Goal: Task Accomplishment & Management: Contribute content

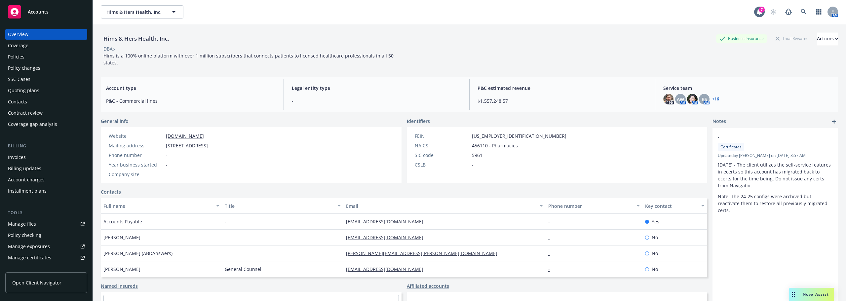
click at [23, 222] on div "Manage files" at bounding box center [22, 224] width 28 height 11
click at [159, 13] on span "Hims & Hers Health, Inc." at bounding box center [134, 12] width 57 height 7
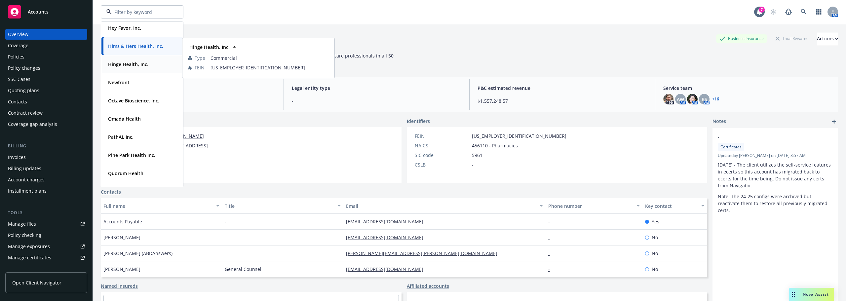
scroll to position [231, 0]
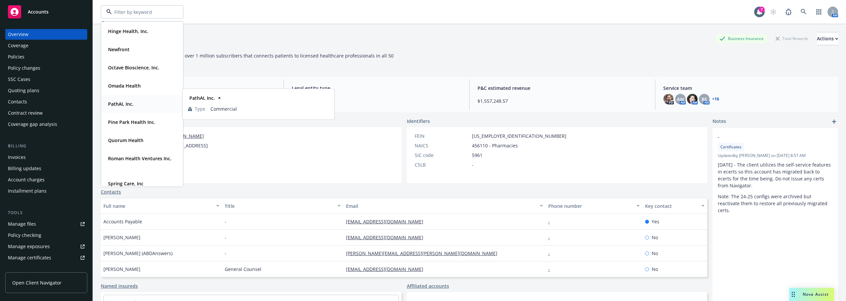
click at [143, 104] on div "PathAI, Inc." at bounding box center [141, 104] width 73 height 10
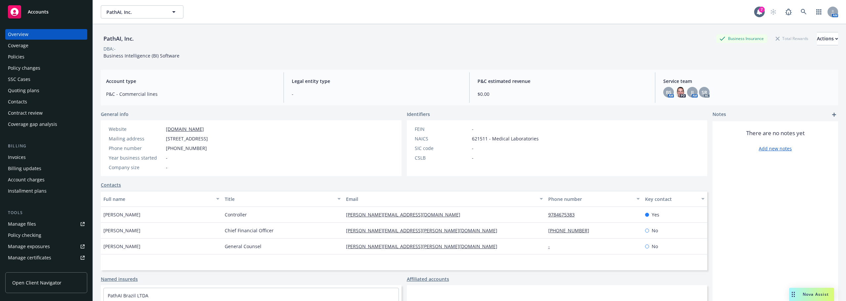
click at [41, 229] on link "Manage files" at bounding box center [46, 224] width 82 height 11
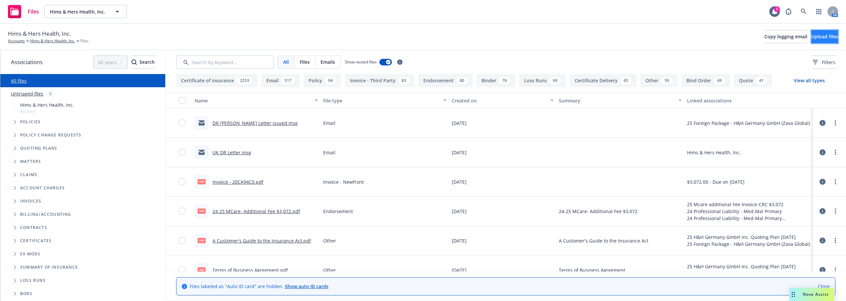
click at [816, 39] on span "Upload files" at bounding box center [824, 36] width 27 height 6
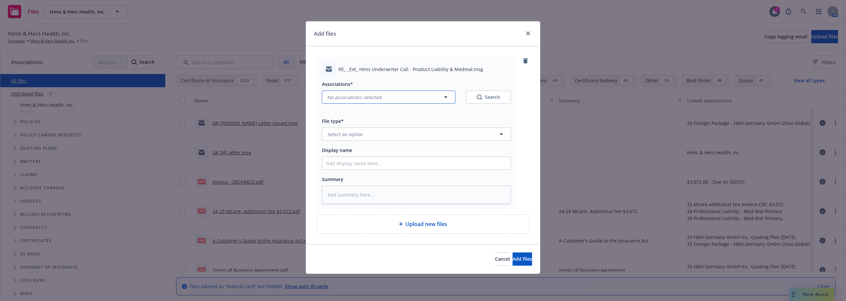
click at [369, 91] on button "No associations selected" at bounding box center [388, 97] width 133 height 13
type textarea "x"
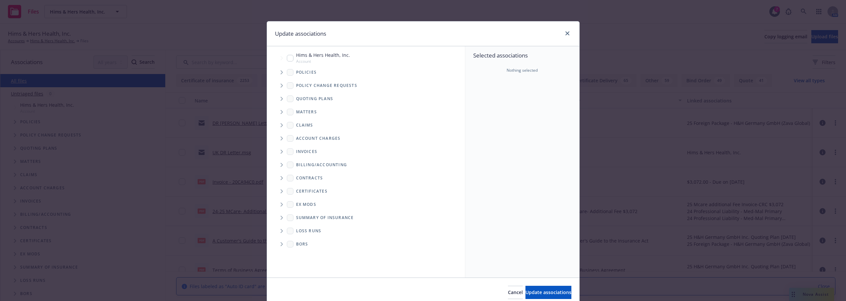
click at [318, 56] on span "Hims & Hers Health, Inc." at bounding box center [323, 55] width 54 height 7
checkbox input "true"
click at [534, 289] on button "Update associations" at bounding box center [548, 292] width 46 height 13
type textarea "x"
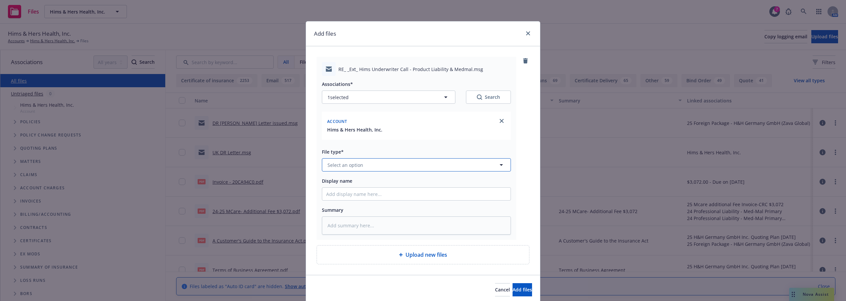
click at [377, 169] on button "Select an option" at bounding box center [416, 164] width 189 height 13
click at [469, 25] on div "Add files" at bounding box center [423, 33] width 234 height 25
click at [335, 164] on span "Select an option" at bounding box center [345, 165] width 36 height 7
drag, startPoint x: 345, startPoint y: 164, endPoint x: 327, endPoint y: 164, distance: 18.2
click at [327, 164] on div "NDA" at bounding box center [416, 164] width 189 height 13
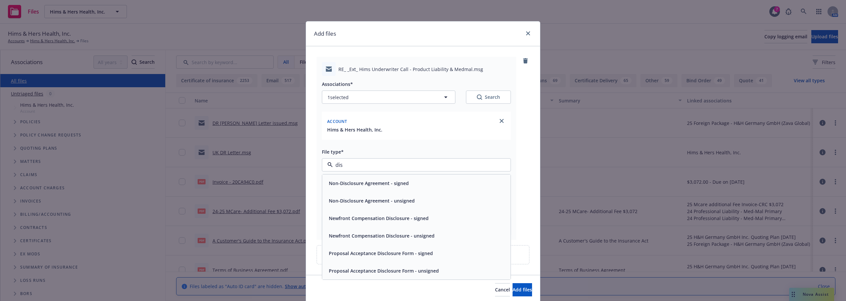
type input "disc"
click at [337, 183] on span "Non-Disclosure Agreement - signed" at bounding box center [369, 183] width 80 height 7
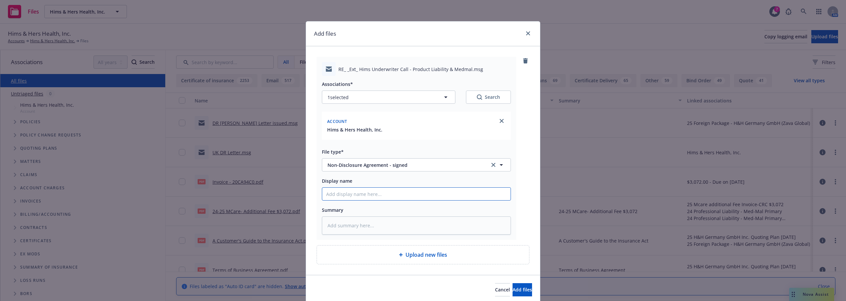
click at [389, 189] on input "Display name" at bounding box center [416, 194] width 188 height 13
type textarea "x"
type input "H"
type textarea "x"
type input "Hi"
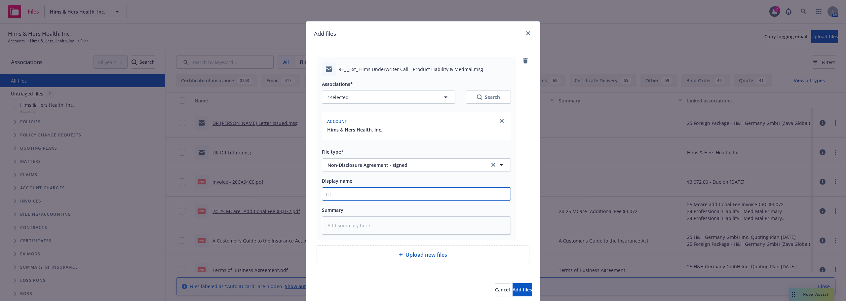
type textarea "x"
type input "Him"
type textarea "x"
type input "Hims"
type textarea "x"
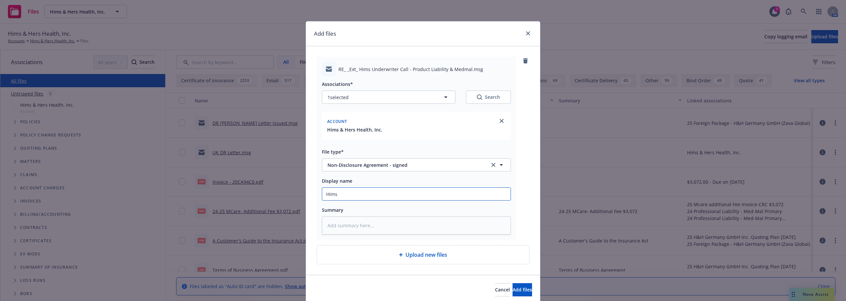
type input "Hims N"
type textarea "x"
type input "Hims ND"
type textarea "x"
type input "Hims NDA"
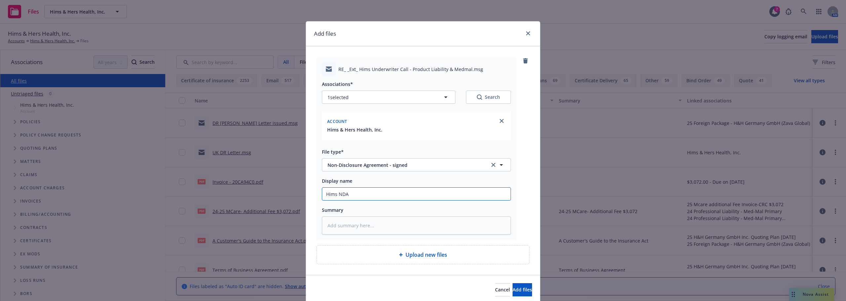
type textarea "x"
type input "Hims NDA'"
type textarea "x"
type input "Hims NDA's"
click at [512, 285] on button "Add files" at bounding box center [521, 289] width 19 height 13
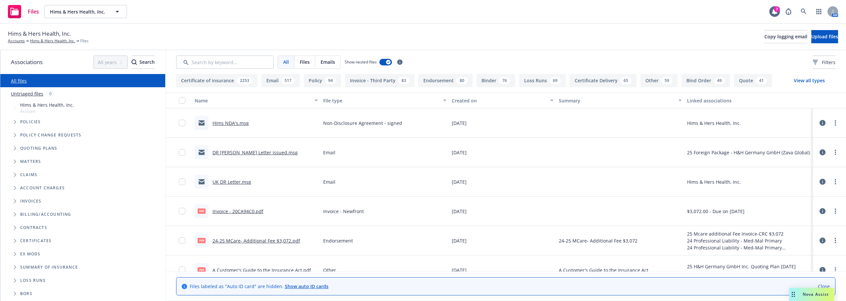
click at [242, 124] on link "Hims NDA's.msg" at bounding box center [230, 123] width 36 height 6
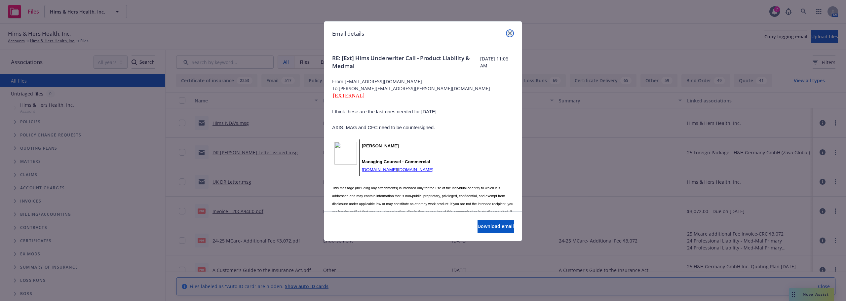
click at [510, 33] on icon "close" at bounding box center [510, 33] width 4 height 4
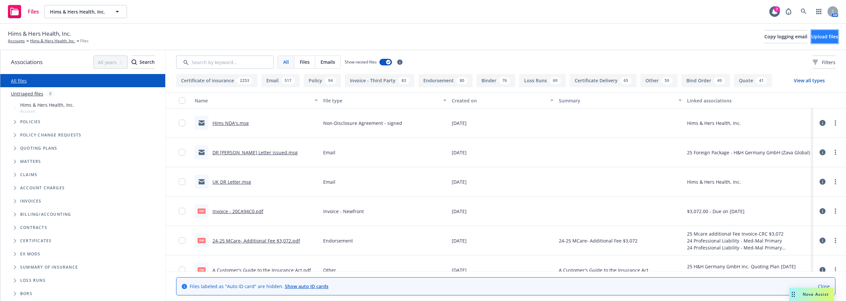
click at [825, 39] on span "Upload files" at bounding box center [824, 36] width 27 height 6
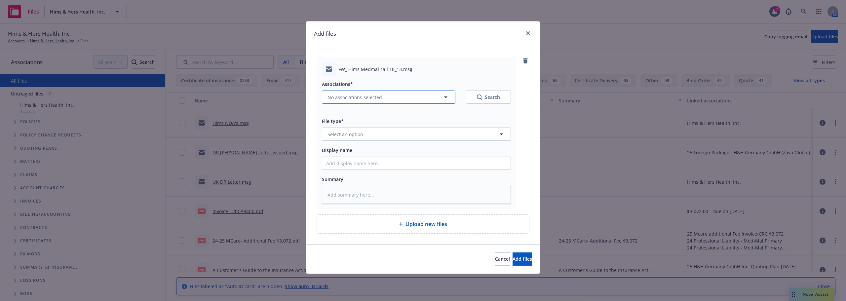
click at [367, 100] on span "No associations selected" at bounding box center [354, 97] width 54 height 7
type textarea "x"
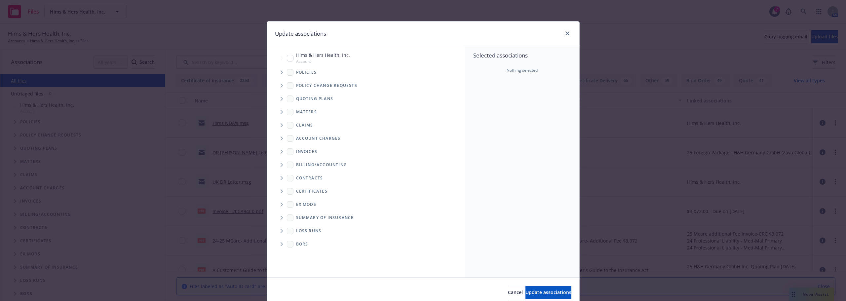
click at [314, 58] on span "Hims & Hers Health, Inc." at bounding box center [323, 55] width 54 height 7
checkbox input "true"
click at [541, 290] on span "Update associations" at bounding box center [548, 292] width 46 height 6
type textarea "x"
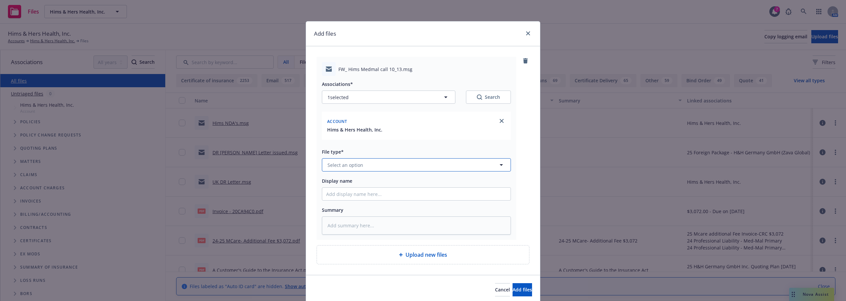
click at [364, 162] on button "Select an option" at bounding box center [416, 164] width 189 height 13
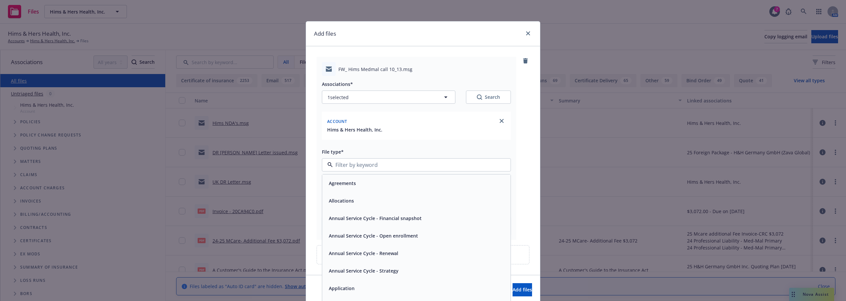
type input "u"
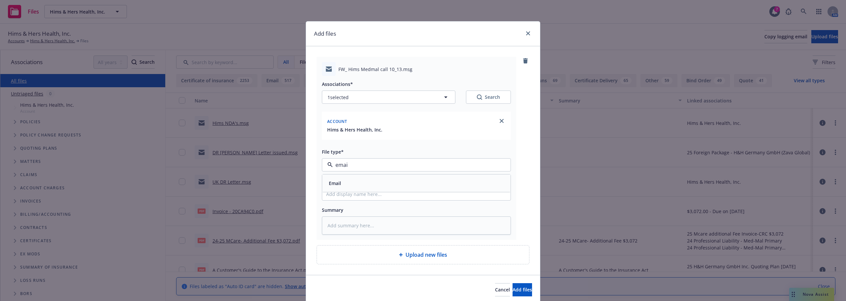
type input "email"
click at [366, 175] on div "Email" at bounding box center [416, 183] width 188 height 18
click at [368, 194] on input "Display name" at bounding box center [416, 194] width 188 height 13
type textarea "x"
type input "U"
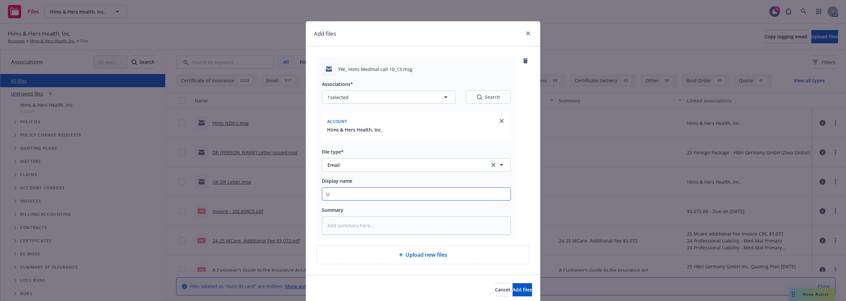
type textarea "x"
type input "Un"
type textarea "x"
type input "Und"
type textarea "x"
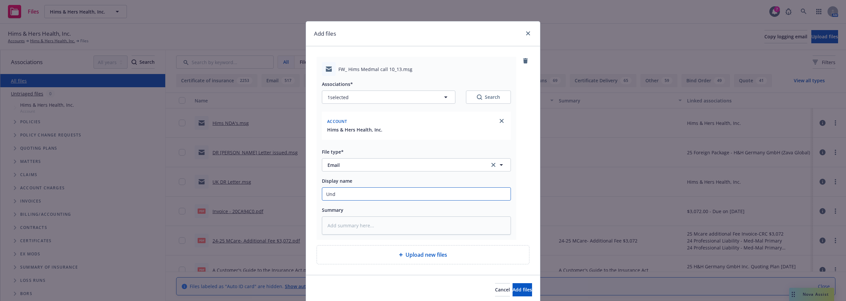
type input "Unde"
type textarea "x"
type input "Under"
type textarea "x"
type input "Underwr"
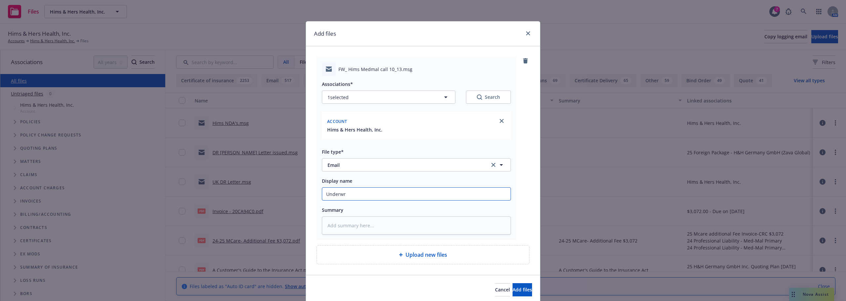
type textarea "x"
type input "Underwri"
type textarea "x"
type input "Underwrit"
type textarea "x"
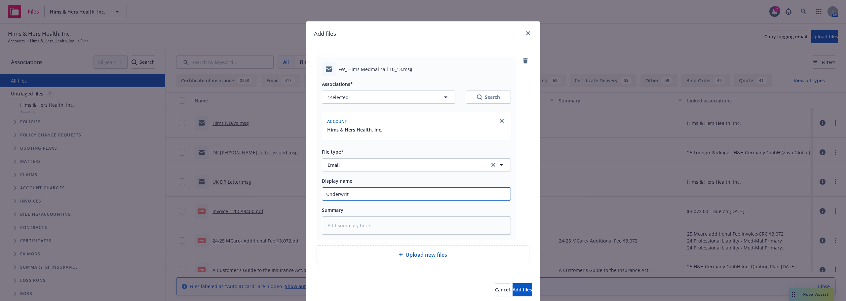
type input "Underwrite"
type textarea "x"
type input "Underwriter"
type textarea "x"
type input "Underwriter"
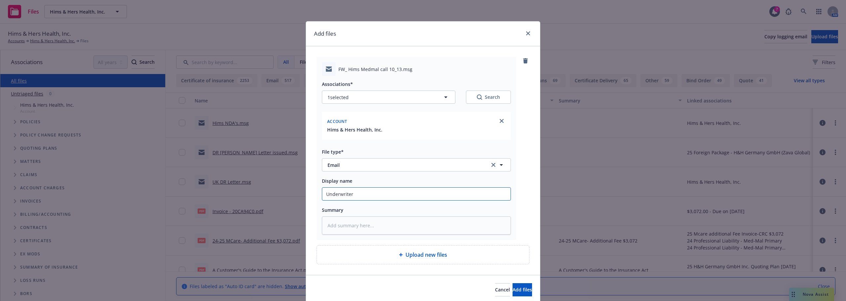
type textarea "x"
type input "Underwriter Q"
type textarea "x"
type input "Underwriter Qu"
type textarea "x"
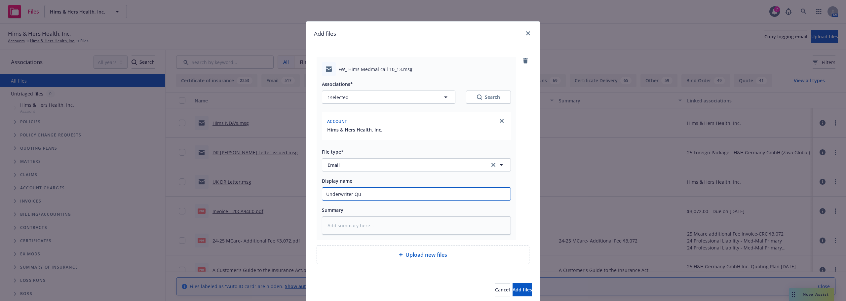
type input "Underwriter Que"
type textarea "x"
type input "Underwriter Ques"
type textarea "x"
type input "Underwriter Quest"
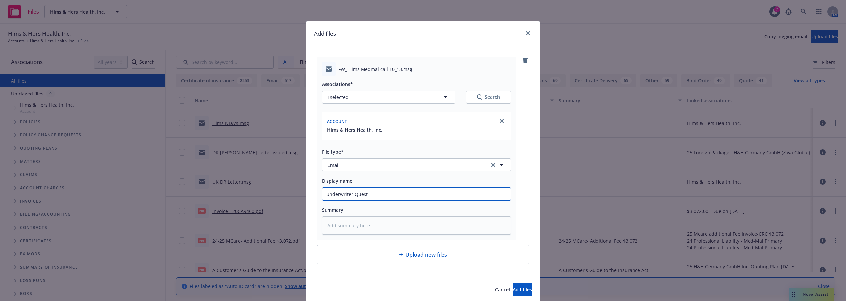
type textarea "x"
type input "Underwriter Questi"
type textarea "x"
type input "Underwriter Questio"
type textarea "x"
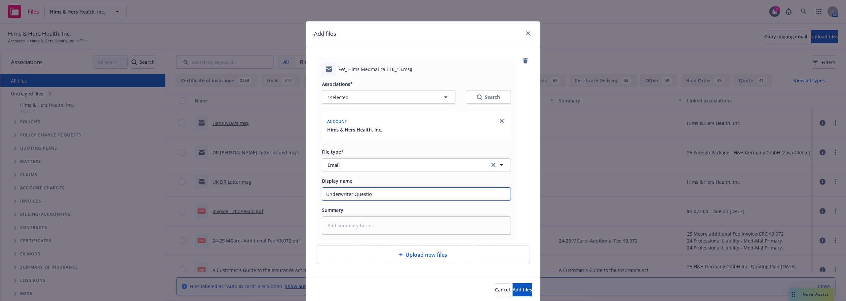
type input "Underwriter Question"
type textarea "x"
type input "Underwriter Questions"
type textarea "x"
type input "Underwriter Questions"
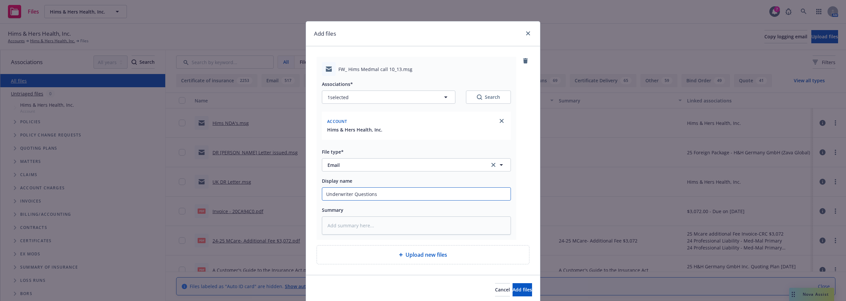
type textarea "x"
type input "Underwriter Questions M"
type textarea "x"
type input "Underwriter Questions Md"
type textarea "x"
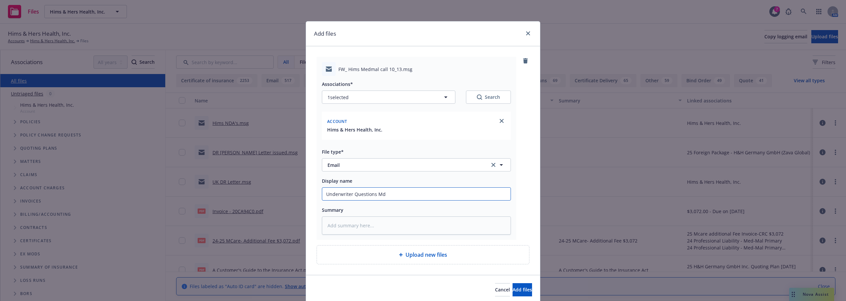
type input "Underwriter Questions M"
type textarea "x"
type input "Underwriter Questions Me"
type textarea "x"
type input "Underwriter Questions Med"
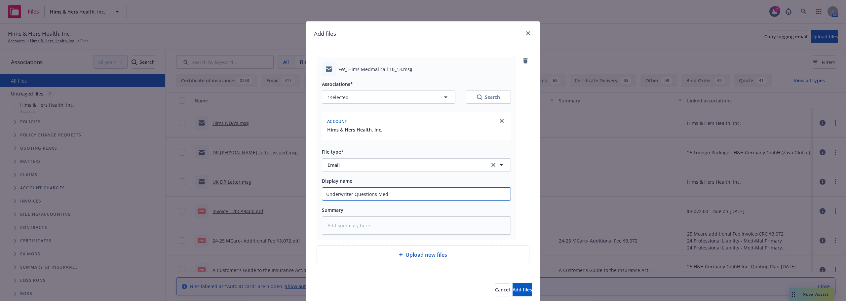
type textarea "x"
type input "Underwriter Questions Medm"
type textarea "x"
type input "Underwriter Questions Medma"
type textarea "x"
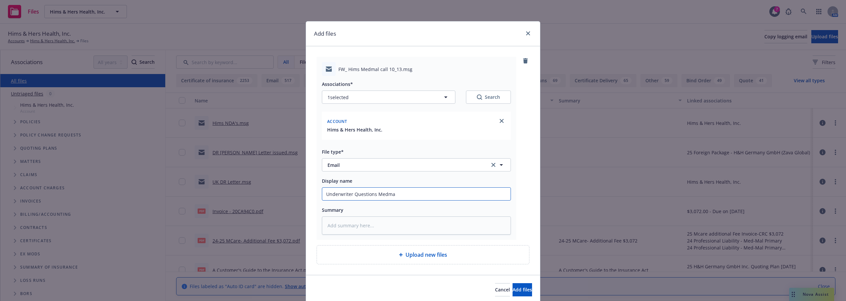
type input "Underwriter Questions Medmal"
type textarea "x"
type input "Underwriter Questions Medmal"
type textarea "x"
type input "Underwriter Questions Medmal c"
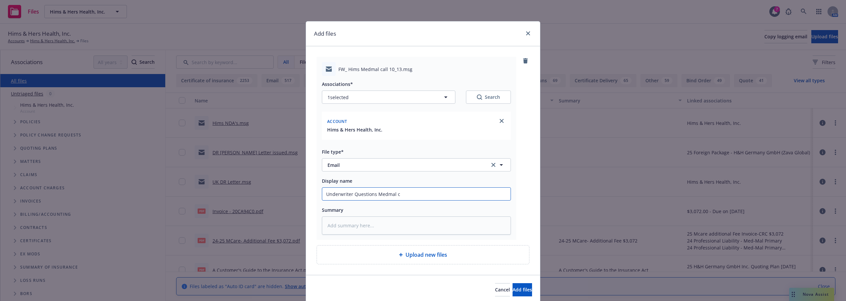
type textarea "x"
type input "Underwriter Questions Medmal ca"
type textarea "x"
type input "Underwriter Questions Medmal cal"
type textarea "x"
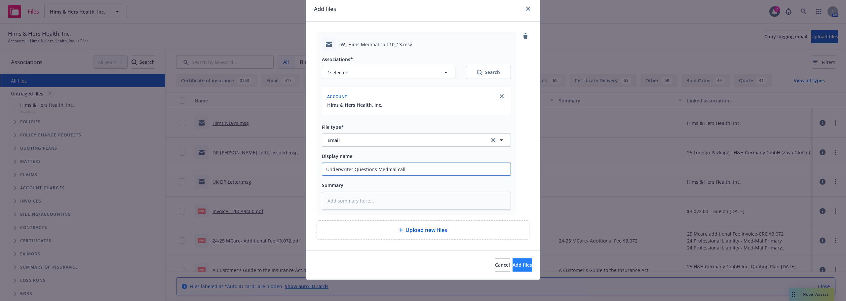
type input "Underwriter Questions Medmal call"
click at [512, 261] on button "Add files" at bounding box center [521, 264] width 19 height 13
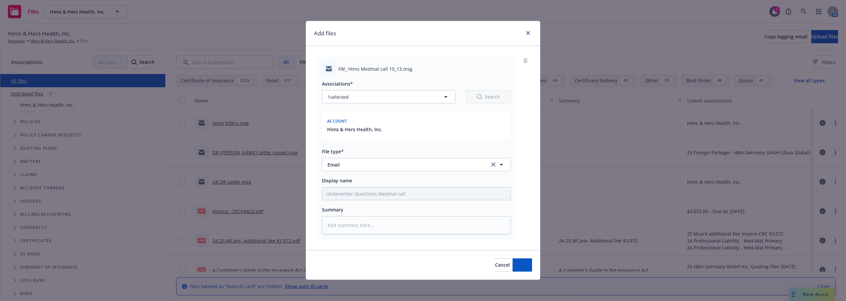
scroll to position [0, 0]
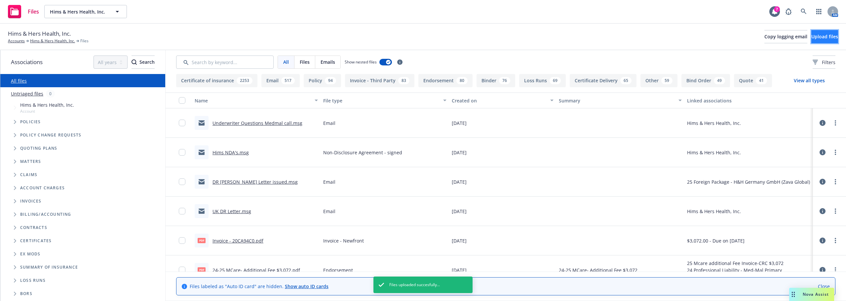
click at [811, 33] on span "Upload files" at bounding box center [824, 36] width 27 height 6
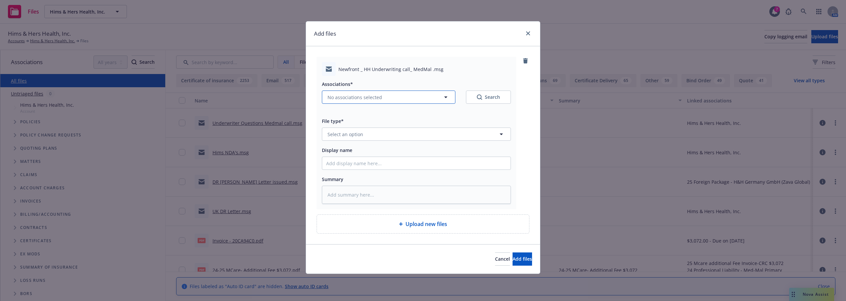
click at [371, 100] on span "No associations selected" at bounding box center [354, 97] width 54 height 7
type textarea "x"
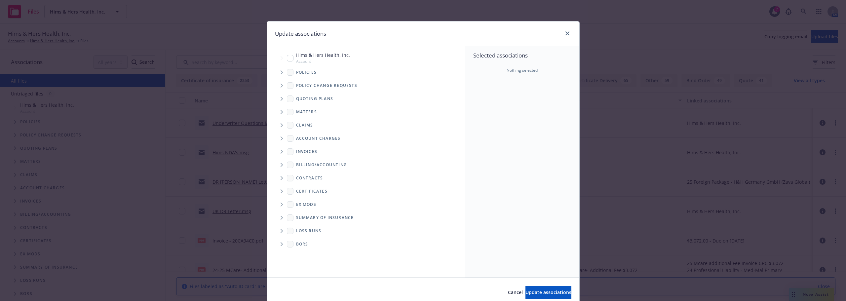
click at [311, 57] on span "Hims & Hers Health, Inc." at bounding box center [323, 55] width 54 height 7
checkbox input "true"
click at [535, 290] on span "Update associations" at bounding box center [548, 292] width 46 height 6
type textarea "x"
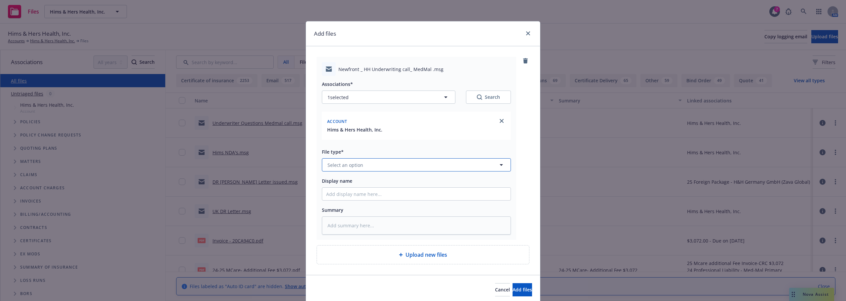
click at [361, 162] on button "Select an option" at bounding box center [416, 164] width 189 height 13
type input "em"
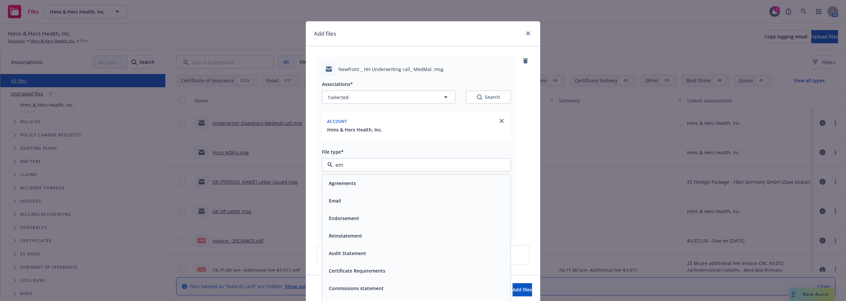
click at [354, 199] on div "Email" at bounding box center [416, 201] width 180 height 10
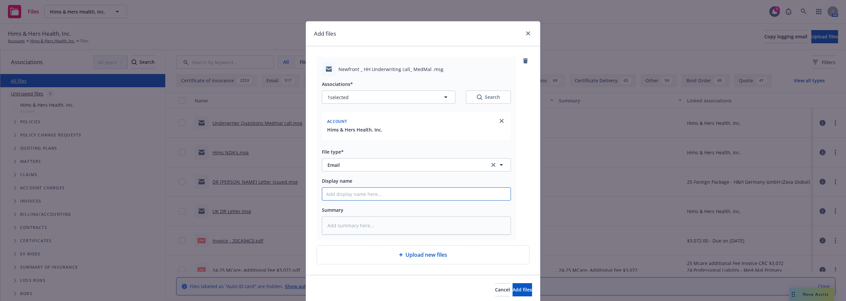
click at [368, 196] on input "Display name" at bounding box center [416, 194] width 188 height 13
type textarea "x"
type input "E"
type textarea "x"
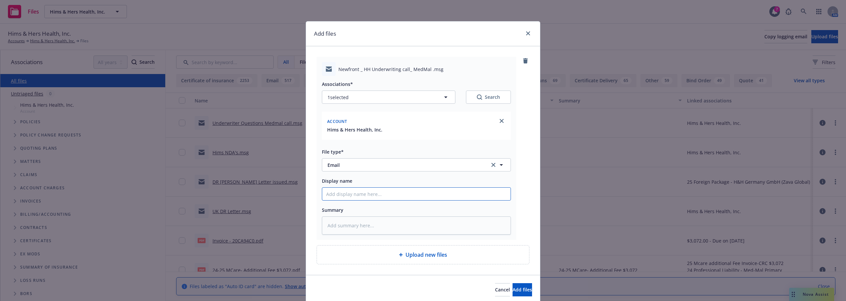
type input "A"
type textarea "x"
type input "Ag"
type textarea "x"
type input "Age"
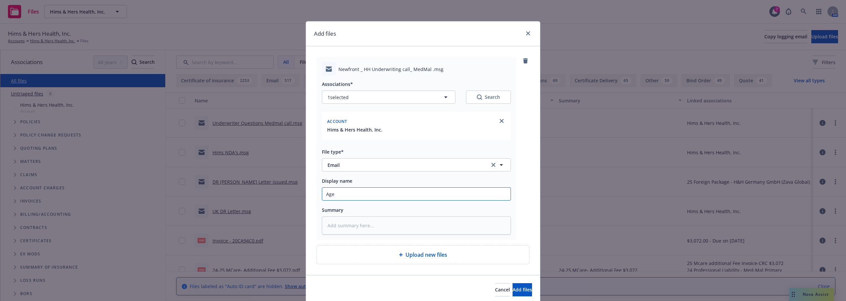
type textarea "x"
type input "Agen"
type textarea "x"
type input "Agend"
type textarea "x"
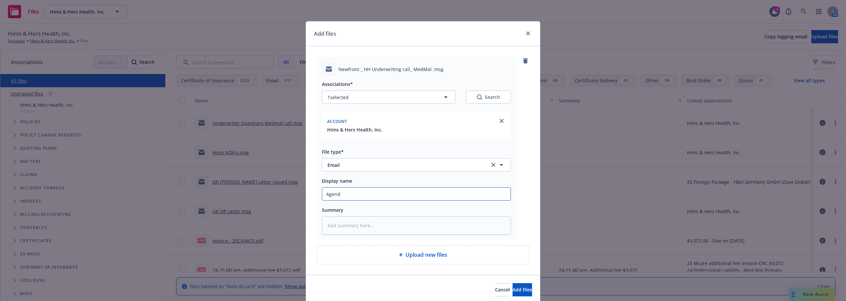
type input "Agenda"
type textarea "x"
type input "Agenda"
type textarea "x"
type input "Agenda U"
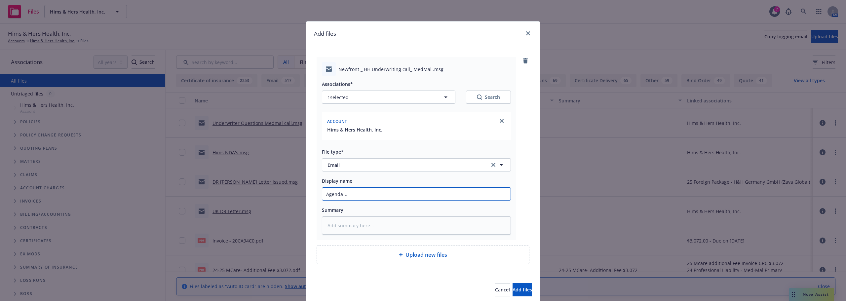
type textarea "x"
type input "Agenda UW"
type textarea "x"
type input "Agenda UW"
type textarea "x"
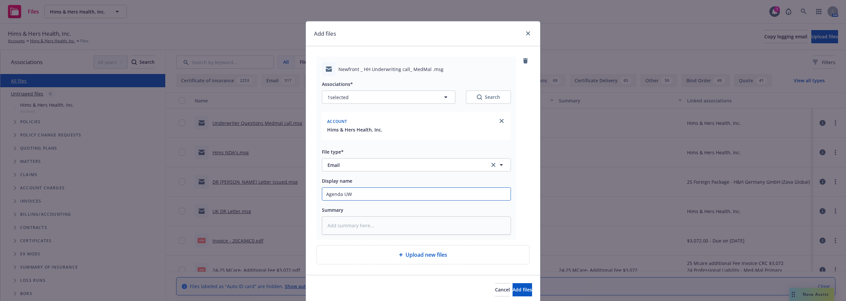
type input "Agenda UW C"
type textarea "x"
type input "Agenda UW Ca"
type textarea "x"
type input "Agenda UW Cal"
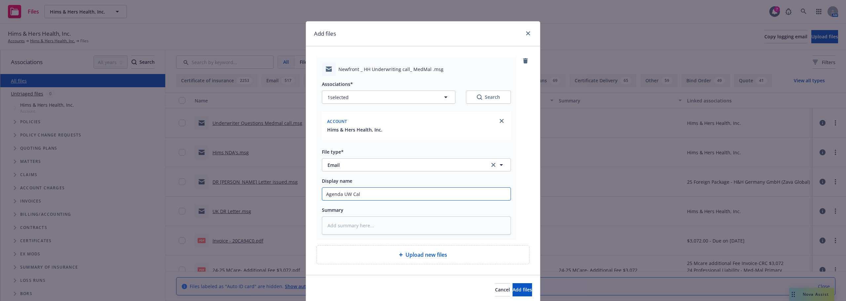
type textarea "x"
type input "Agenda UW Call"
type textarea "x"
type input "Agenda UW Call"
type textarea "x"
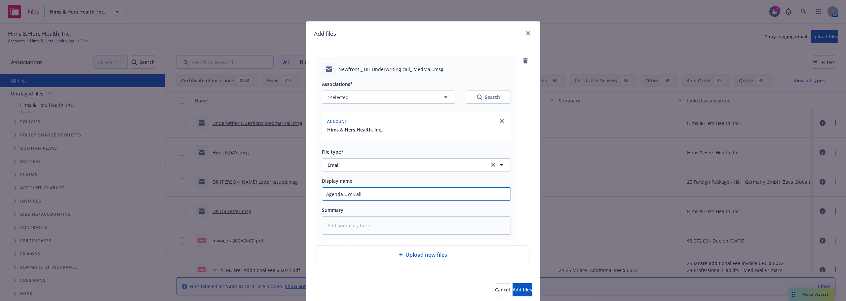
type input "Agenda UW Call t"
type textarea "x"
type input "Agenda UW Call to"
type textarea "x"
type input "Agenda UW Call to"
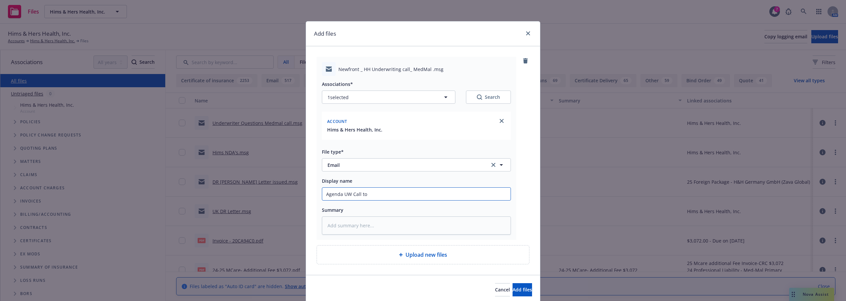
type textarea "x"
type input "Agenda UW Call to I"
type textarea "x"
type input "Agenda UW Call to In"
type textarea "x"
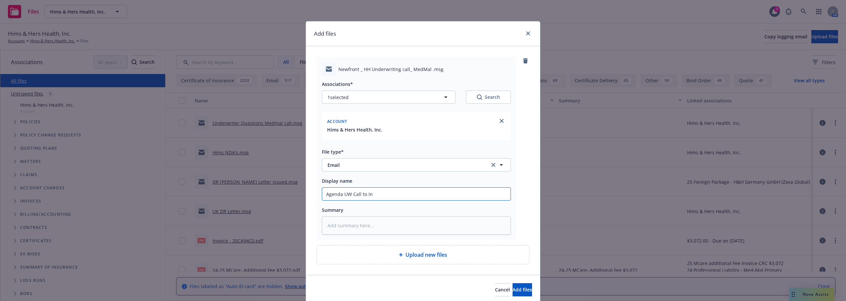
type input "Agenda UW Call to Inu"
type textarea "x"
type input "Agenda UW Call to Inus"
type textarea "x"
type input "Agenda UW Call to Inusr"
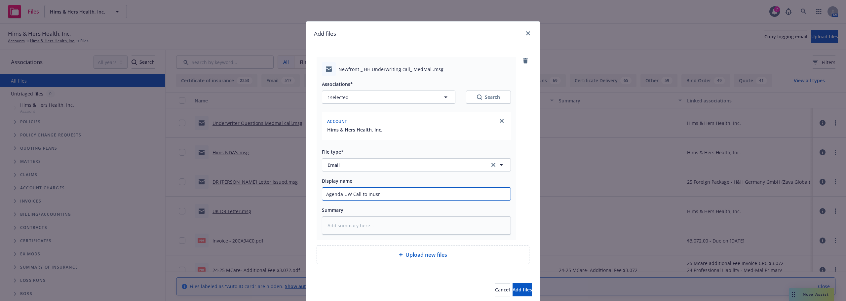
type textarea "x"
type input "Agenda UW Call to Inusre"
type textarea "x"
type input "Agenda UW Call to Inusr"
type textarea "x"
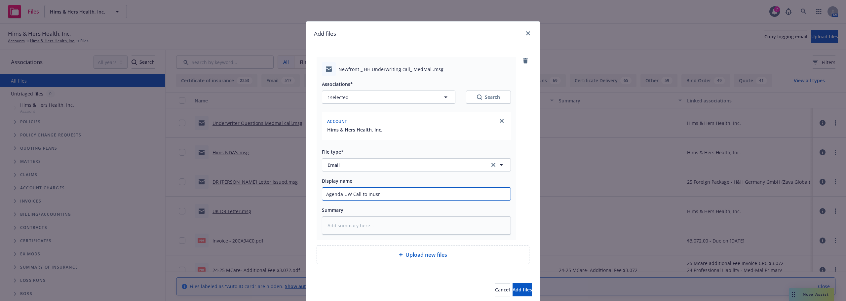
type input "Agenda UW Call to Inus"
type textarea "x"
type input "Agenda UW Call to Inu"
type textarea "x"
type input "Agenda UW Call to In"
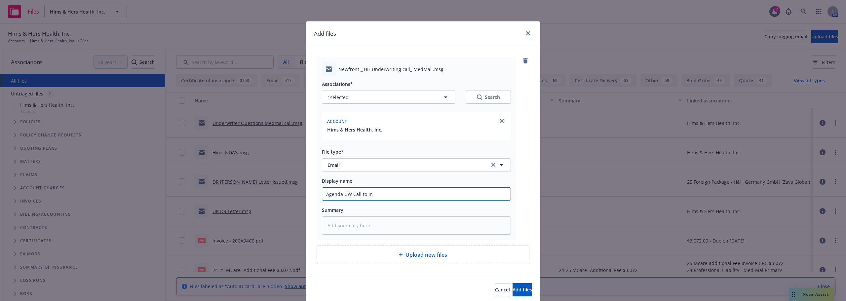
type textarea "x"
type input "Agenda UW Call to Ins"
type textarea "x"
type input "Agenda UW Call to Insu"
type textarea "x"
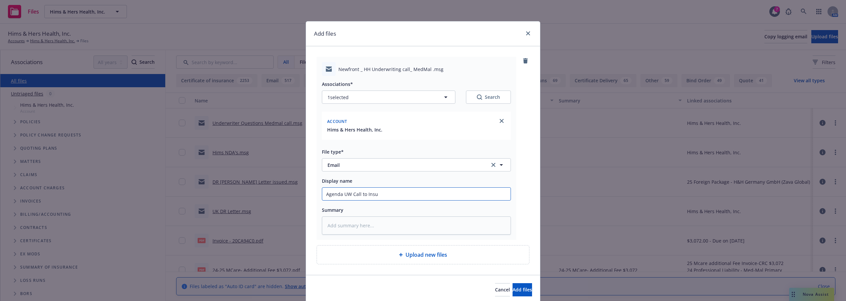
type input "Agenda UW Call to Insur"
type textarea "x"
type input "Agenda UW Call to Insure"
type textarea "x"
type input "Agenda UW Call to Insured"
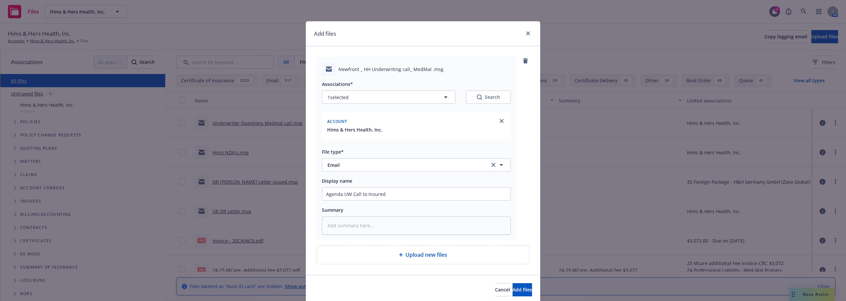
click at [498, 282] on div "Cancel Add files" at bounding box center [423, 289] width 234 height 29
click at [512, 287] on span "Add files" at bounding box center [521, 289] width 19 height 6
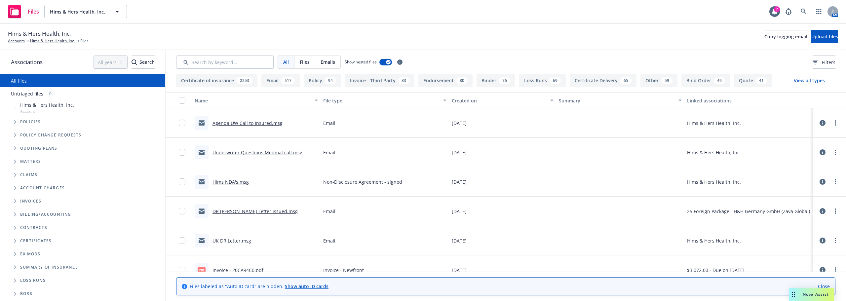
click at [755, 23] on div "Files Hims & Hers Health, Inc. Hims & Hers Health, Inc. 7 AM" at bounding box center [423, 12] width 846 height 24
click at [811, 35] on button "Upload files" at bounding box center [824, 36] width 27 height 13
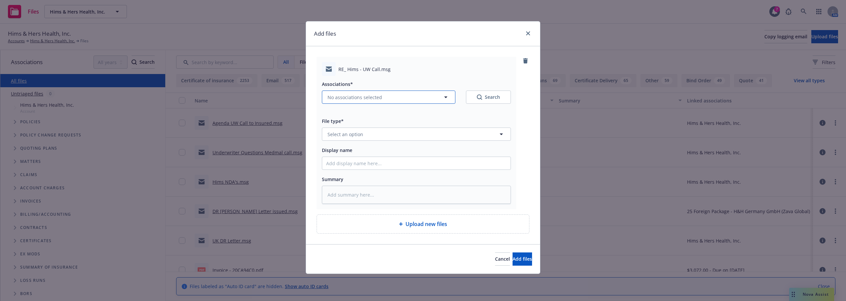
click at [354, 100] on span "No associations selected" at bounding box center [354, 97] width 54 height 7
type textarea "x"
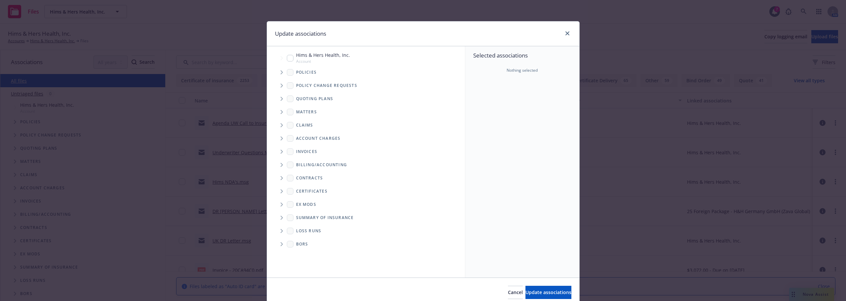
click at [305, 56] on span "Hims & Hers Health, Inc." at bounding box center [323, 55] width 54 height 7
checkbox input "true"
click at [548, 295] on span "Update associations" at bounding box center [548, 292] width 46 height 6
type textarea "x"
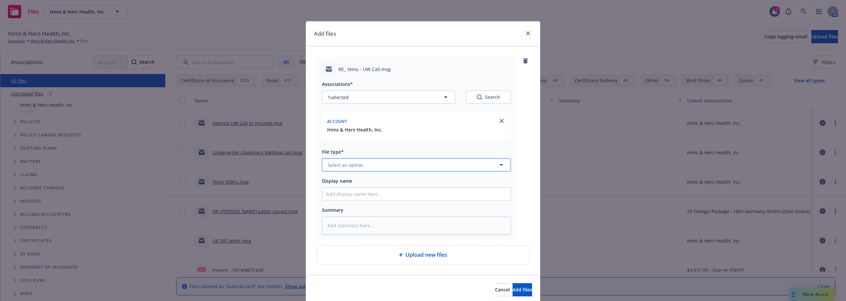
click at [389, 168] on button "Select an option" at bounding box center [416, 164] width 189 height 13
type input "n"
type input "non"
click at [384, 195] on div "Non-Disclosure Agreement - signed" at bounding box center [416, 201] width 188 height 18
click at [385, 197] on input "Display name" at bounding box center [416, 194] width 188 height 13
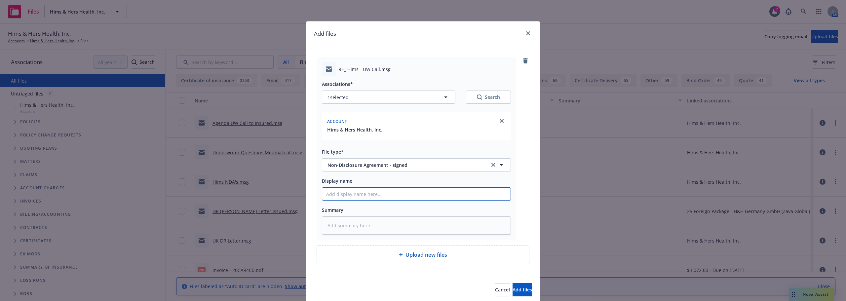
type textarea "x"
type input "H"
type textarea "x"
type input "Hu"
type textarea "x"
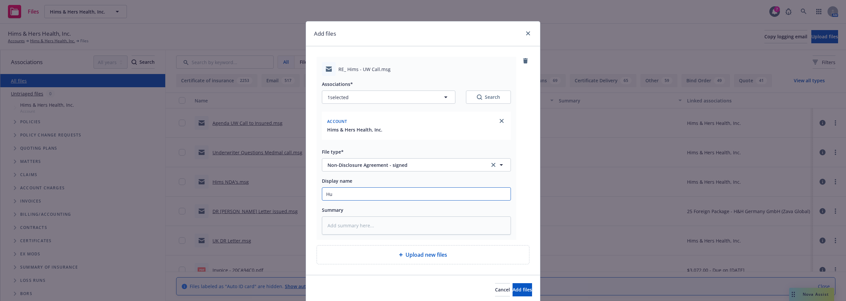
type input "Hud"
type textarea "x"
type input "Huds"
type textarea "x"
type input "Hudso"
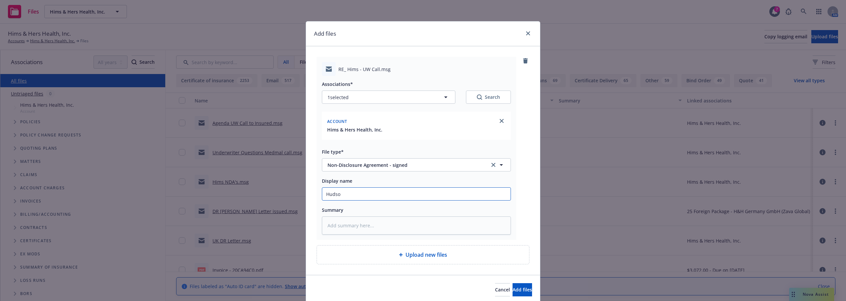
type textarea "x"
type input "[PERSON_NAME]"
type textarea "x"
type input "[PERSON_NAME]"
type textarea "x"
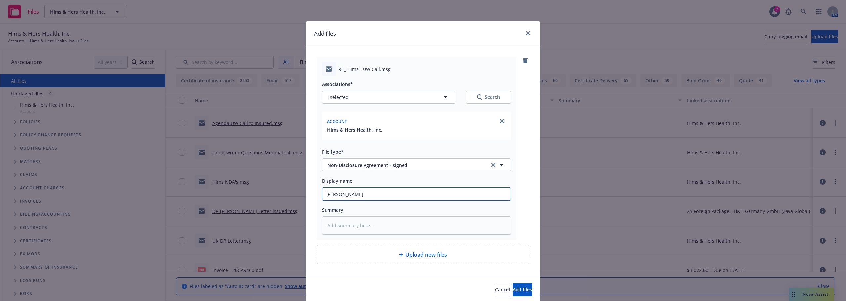
type input "[PERSON_NAME]"
type textarea "x"
type input "[PERSON_NAME]"
type textarea "x"
type input "[PERSON_NAME] N"
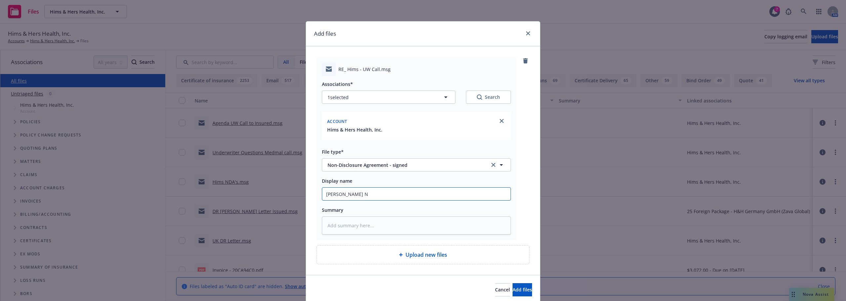
type textarea "x"
type input "[PERSON_NAME] ND"
type textarea "x"
type input "[PERSON_NAME] NDA"
type textarea "x"
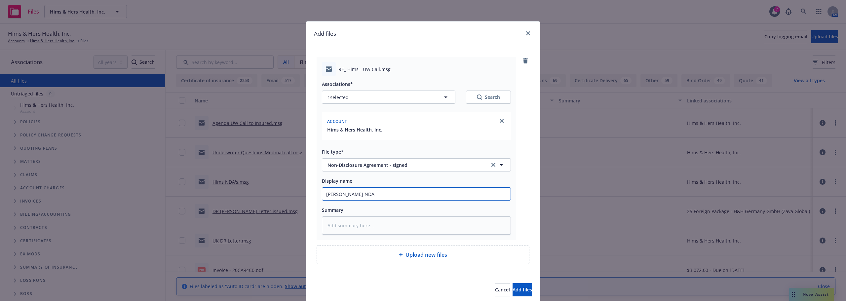
type input "[PERSON_NAME] NDA"
click at [493, 283] on div "Cancel Add files" at bounding box center [423, 289] width 234 height 29
click at [512, 287] on span "Add files" at bounding box center [521, 289] width 19 height 6
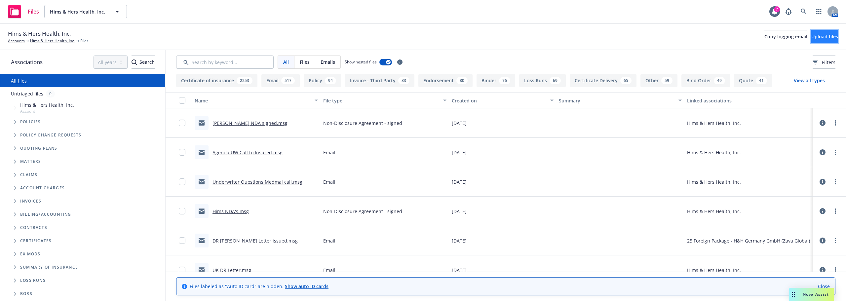
click at [812, 35] on span "Upload files" at bounding box center [824, 36] width 27 height 6
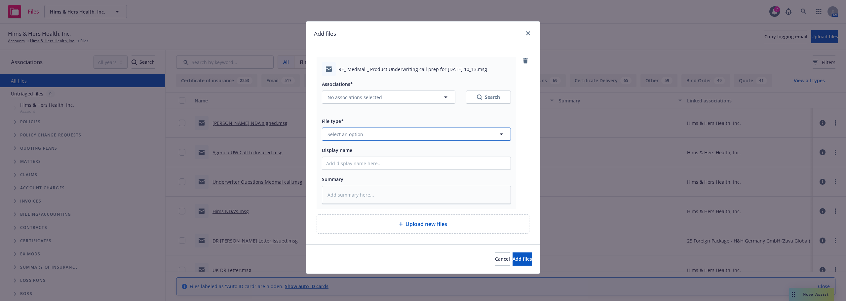
click at [354, 136] on span "Select an option" at bounding box center [345, 134] width 36 height 7
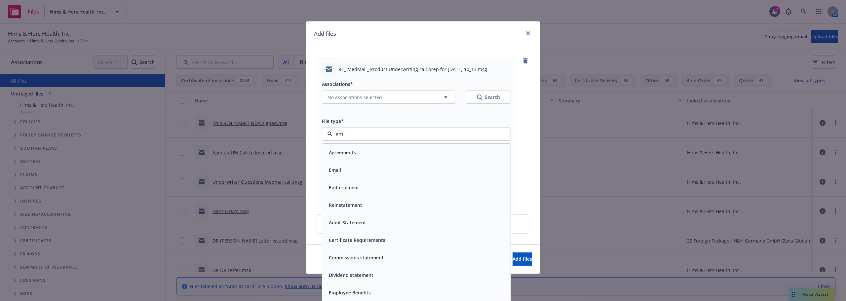
click at [351, 168] on div "Email" at bounding box center [416, 170] width 180 height 10
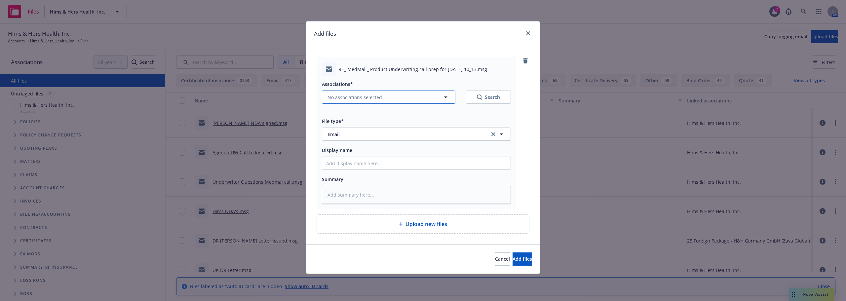
click at [359, 96] on span "No associations selected" at bounding box center [354, 97] width 54 height 7
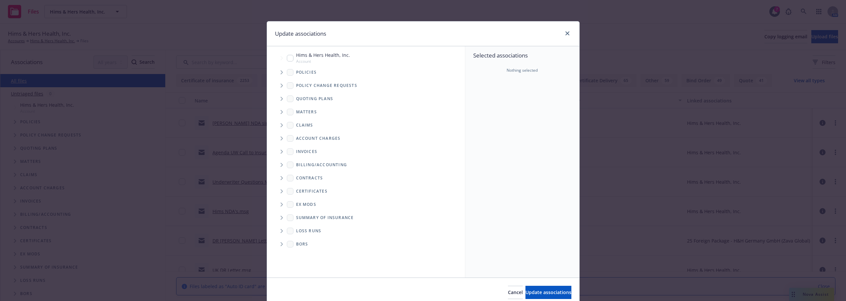
click at [323, 55] on span "Hims & Hers Health, Inc." at bounding box center [323, 55] width 54 height 7
click at [532, 295] on span "Update associations" at bounding box center [548, 292] width 46 height 6
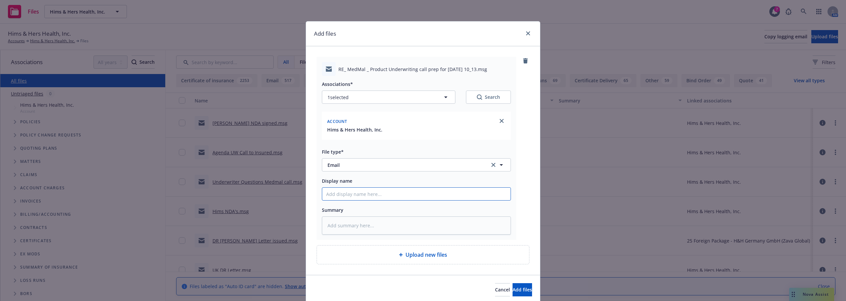
click at [358, 191] on input "Display name" at bounding box center [416, 194] width 188 height 13
click at [517, 290] on span "Add files" at bounding box center [521, 289] width 19 height 6
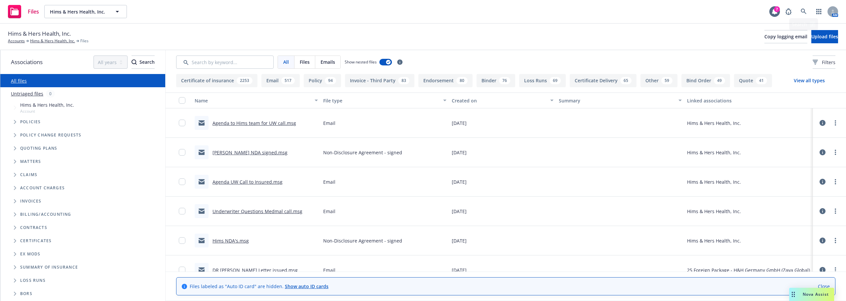
click at [644, 32] on div "Hims & Hers Health, Inc. Accounts Hims & Hers Health, Inc. Files Copy logging e…" at bounding box center [423, 36] width 830 height 15
click at [814, 39] on span "Upload files" at bounding box center [824, 36] width 27 height 6
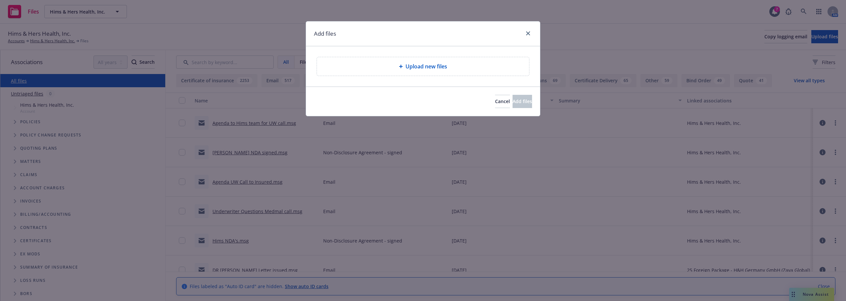
click at [359, 65] on div "Upload new files" at bounding box center [422, 66] width 201 height 8
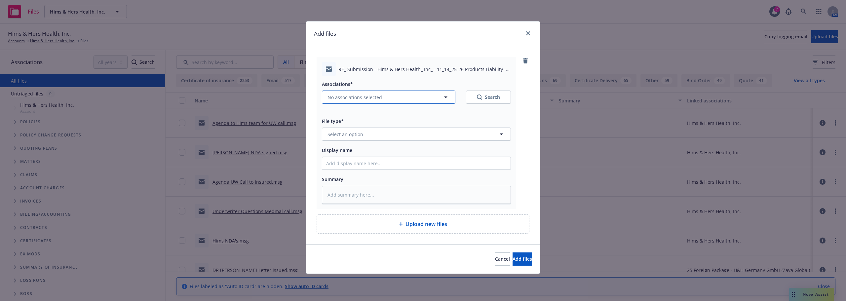
click at [390, 98] on button "No associations selected" at bounding box center [388, 97] width 133 height 13
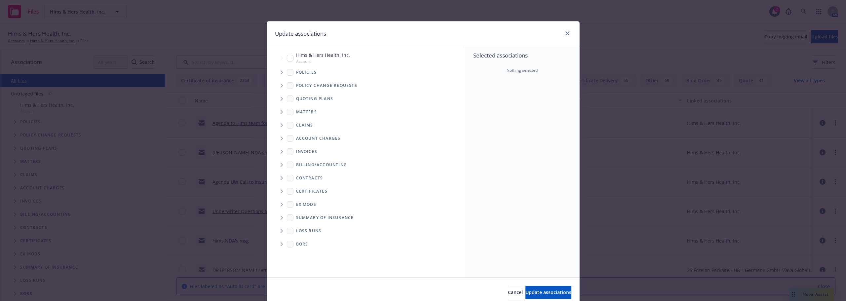
click at [318, 54] on span "Hims & Hers Health, Inc." at bounding box center [323, 55] width 54 height 7
click at [555, 289] on span "Update associations" at bounding box center [548, 292] width 46 height 6
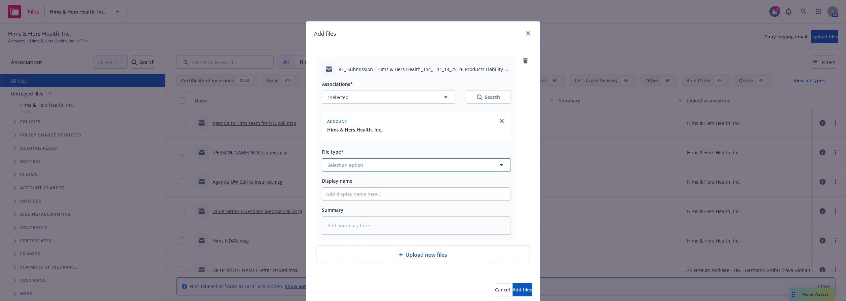
click at [363, 166] on button "Select an option" at bounding box center [416, 164] width 189 height 13
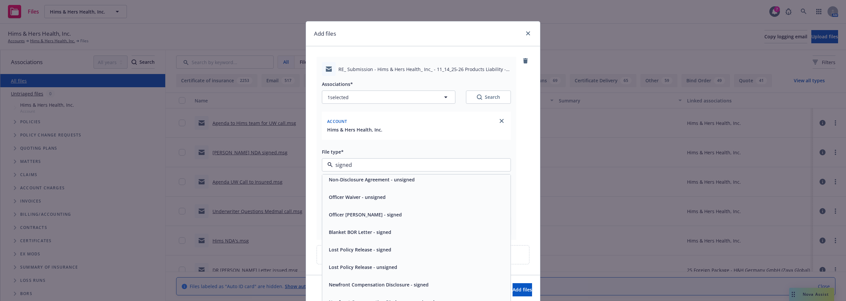
scroll to position [198, 0]
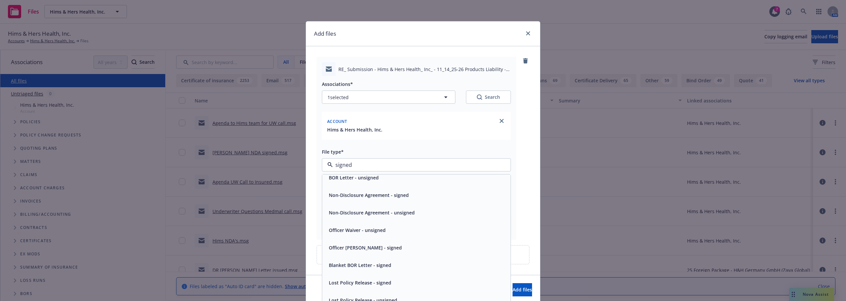
click at [393, 197] on span "Non-Disclosure Agreement - signed" at bounding box center [369, 195] width 80 height 7
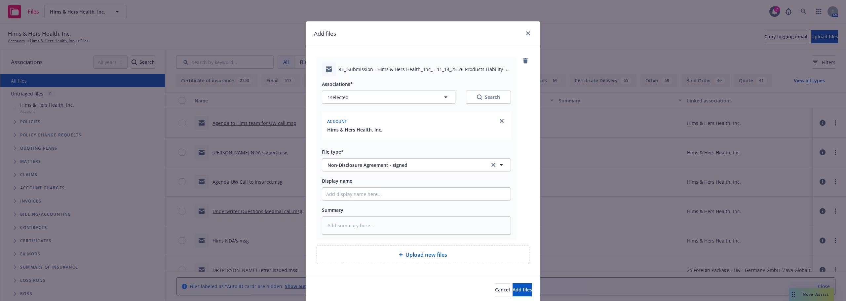
click at [380, 180] on div "Display name" at bounding box center [416, 181] width 189 height 8
click at [381, 190] on input "Display name" at bounding box center [416, 194] width 188 height 13
click at [512, 293] on button "Add files" at bounding box center [521, 289] width 19 height 13
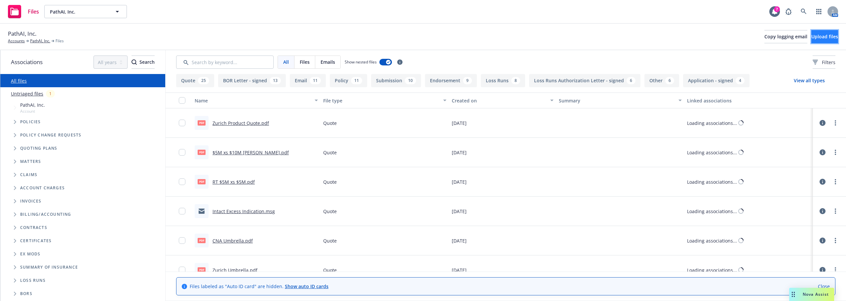
click at [811, 36] on span "Upload files" at bounding box center [824, 36] width 27 height 6
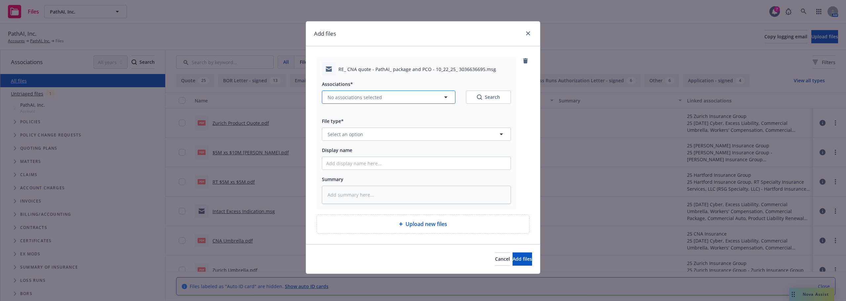
click at [353, 92] on button "No associations selected" at bounding box center [388, 97] width 133 height 13
type textarea "x"
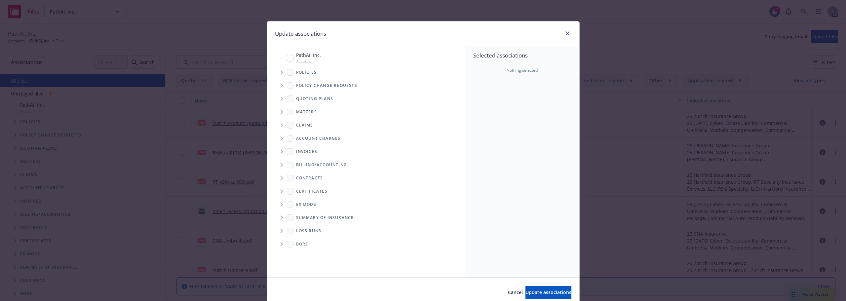
click at [311, 61] on span "Account" at bounding box center [308, 61] width 25 height 6
checkbox input "true"
click at [536, 296] on button "Update associations" at bounding box center [548, 292] width 46 height 13
type textarea "x"
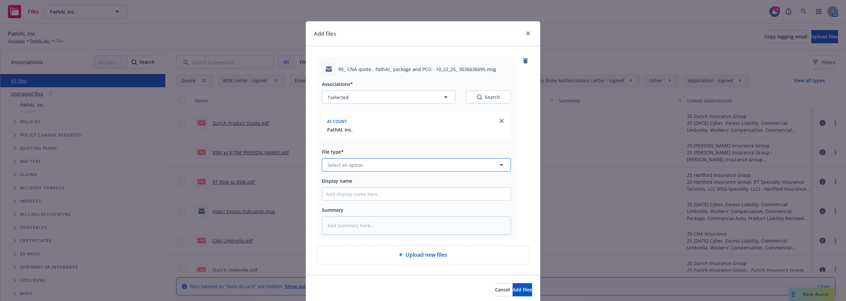
click at [354, 163] on span "Select an option" at bounding box center [345, 165] width 36 height 7
drag, startPoint x: 354, startPoint y: 163, endPoint x: 317, endPoint y: 159, distance: 37.0
click at [318, 159] on div "RE_ CNA quote - PathAI_ package and PCO - 10_22_25_ 3036636695.msg Associations…" at bounding box center [416, 148] width 200 height 183
type input "Email"
click at [337, 183] on span "Email" at bounding box center [335, 183] width 12 height 7
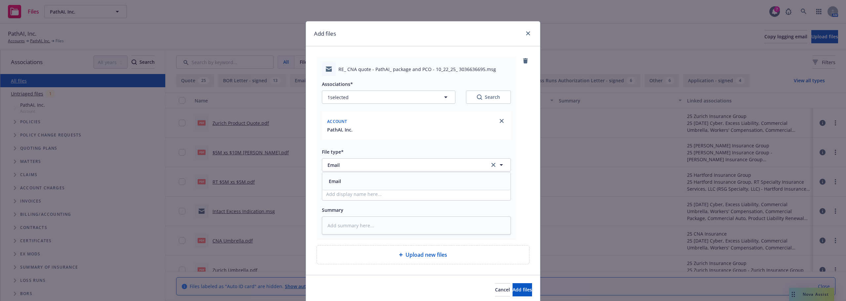
click at [345, 203] on div "Associations* 1 selected Search Account PathAI, Inc. File type* Email Email Ema…" at bounding box center [416, 155] width 189 height 159
click at [349, 196] on input "Display name" at bounding box center [416, 194] width 188 height 13
type textarea "x"
type input "C"
type textarea "x"
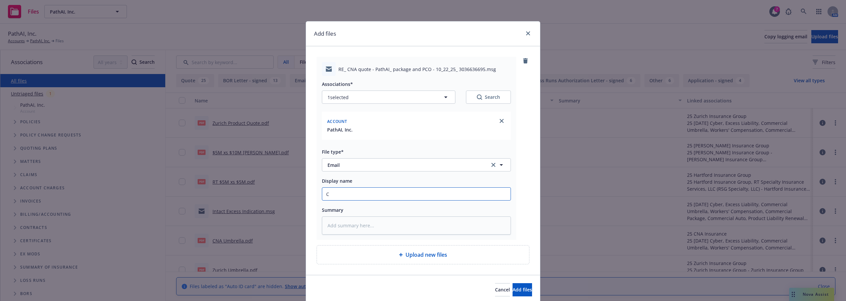
type input "CN"
type textarea "x"
type input "CNA"
type textarea "x"
type input "CNA"
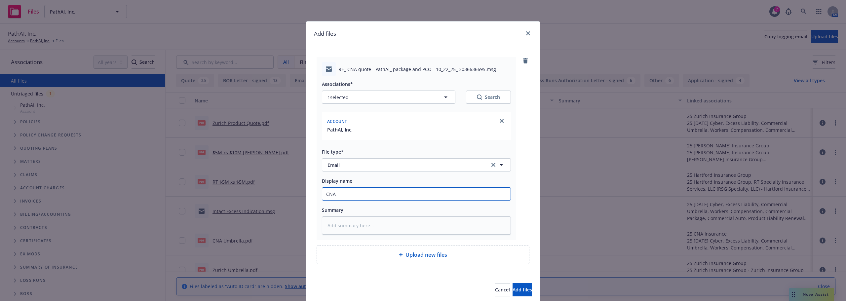
type textarea "x"
type input "CNA Q"
type textarea "x"
type input "CNA Qu"
type textarea "x"
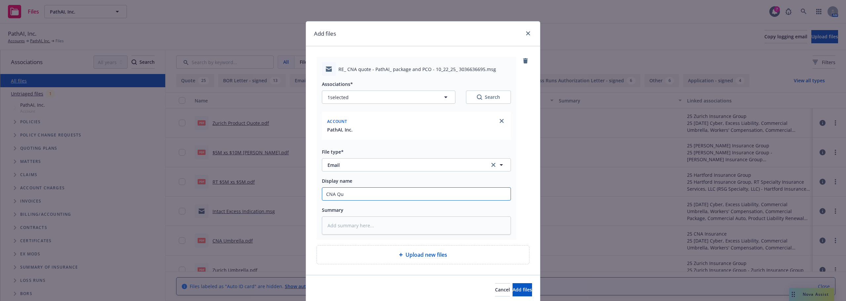
type input "CNA Quo"
type textarea "x"
type input "CNA Quot"
type textarea "x"
type input "CNA Quote"
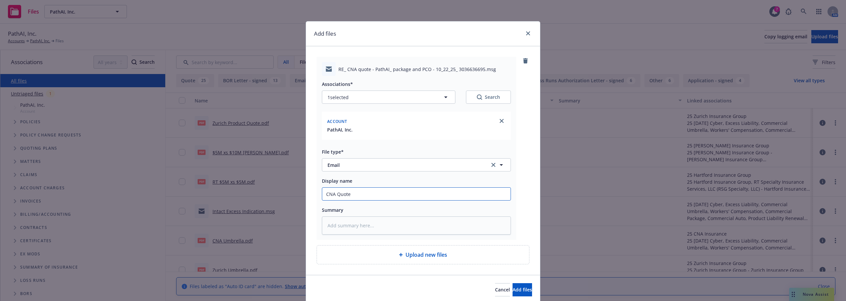
type textarea "x"
type input "CNA Quote U"
type textarea "x"
type input "CNA Quote Up"
type textarea "x"
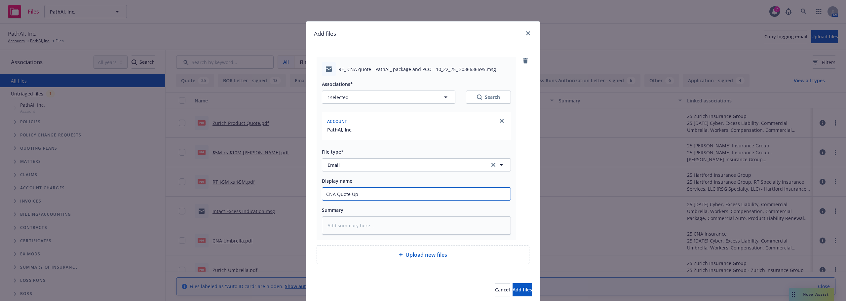
type input "CNA Quote Upd"
type textarea "x"
type input "CNA Quote Upda"
type textarea "x"
type input "CNA Quote Updat"
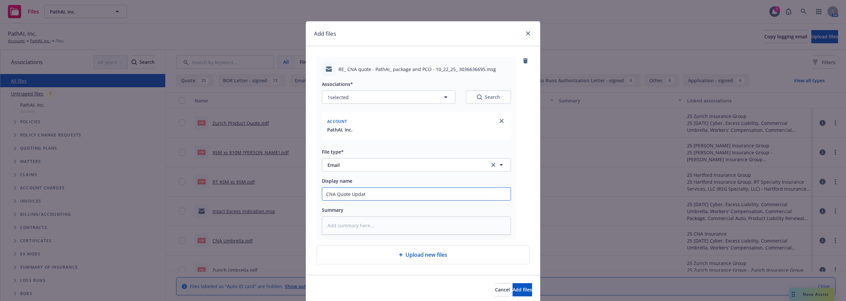
type textarea "x"
type input "CNA Quote Update"
click at [514, 291] on span "Add files" at bounding box center [521, 289] width 19 height 6
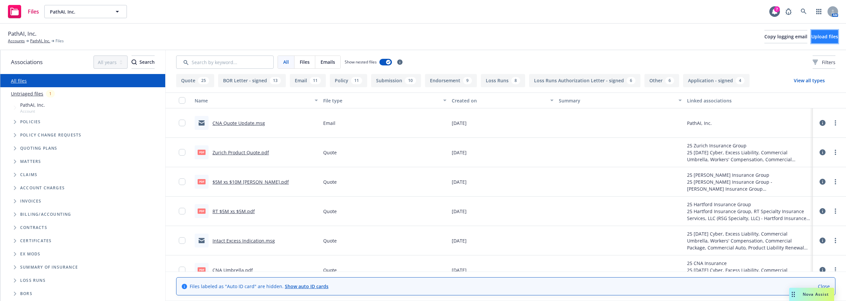
click at [819, 35] on span "Upload files" at bounding box center [824, 36] width 27 height 6
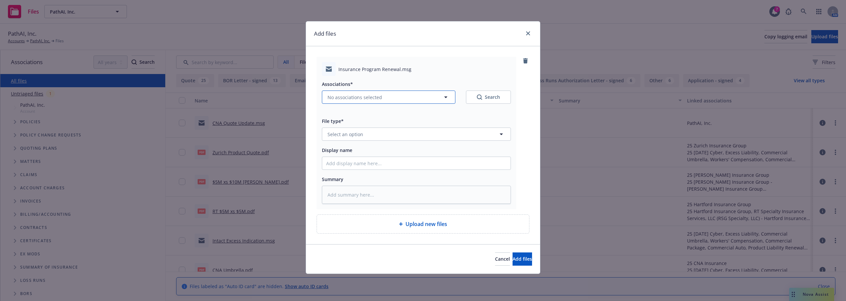
click at [361, 95] on span "No associations selected" at bounding box center [354, 97] width 54 height 7
type textarea "x"
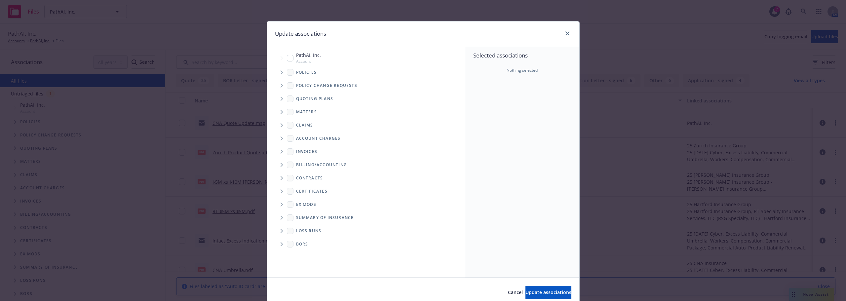
click at [307, 57] on span "PathAI, Inc." at bounding box center [308, 55] width 25 height 7
checkbox input "true"
click at [535, 300] on div "Cancel Update associations" at bounding box center [423, 291] width 312 height 29
click at [535, 294] on span "Update associations" at bounding box center [548, 292] width 46 height 6
type textarea "x"
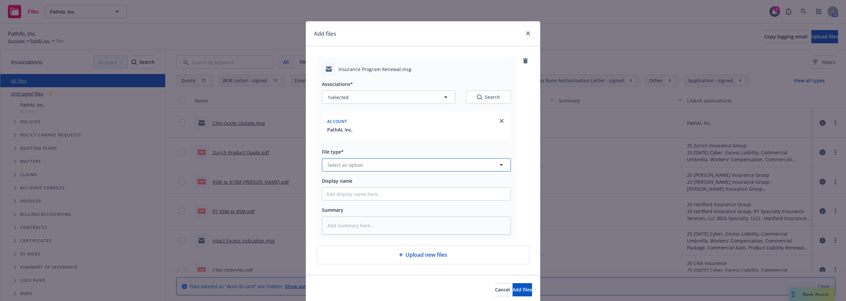
click at [353, 159] on button "Select an option" at bounding box center [416, 164] width 189 height 13
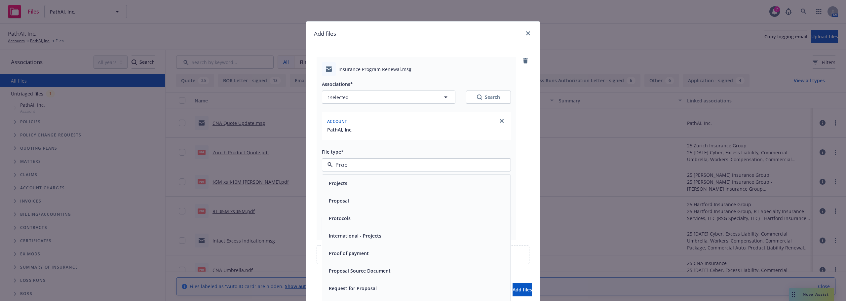
type input "Propo"
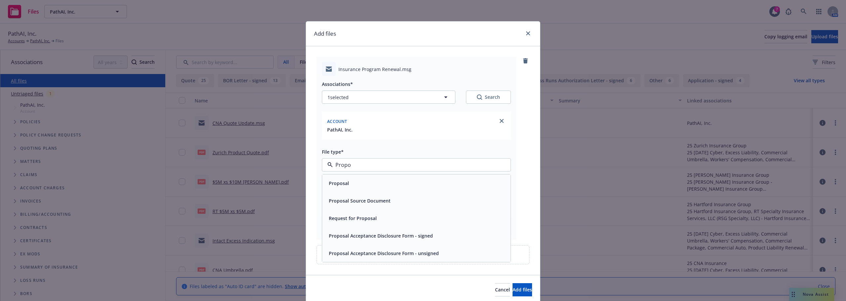
click at [366, 177] on div "Proposal" at bounding box center [416, 183] width 188 height 18
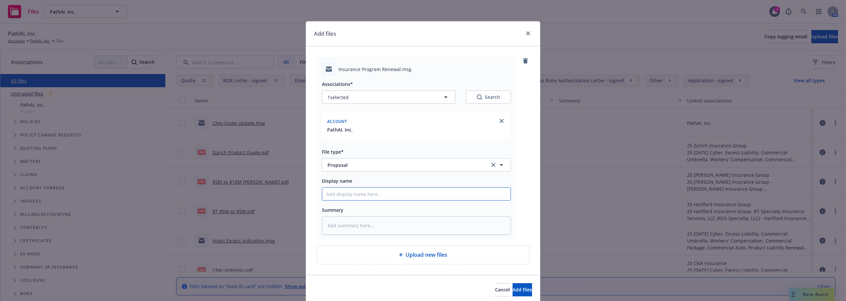
click at [362, 196] on input "Display name" at bounding box center [416, 194] width 188 height 13
type textarea "x"
type input "P"
type textarea "x"
type input "Pr"
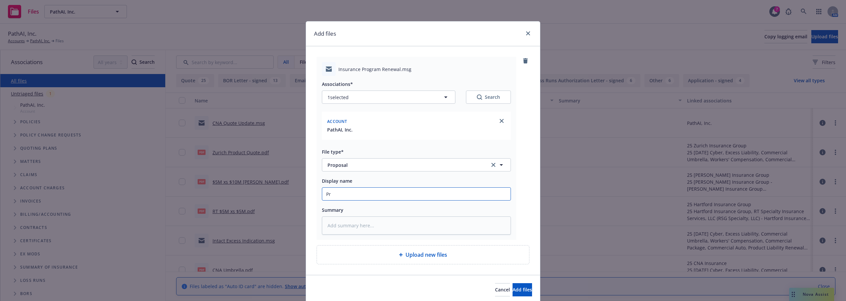
type textarea "x"
type input "Pro"
type textarea "x"
type input "Prop"
type textarea "x"
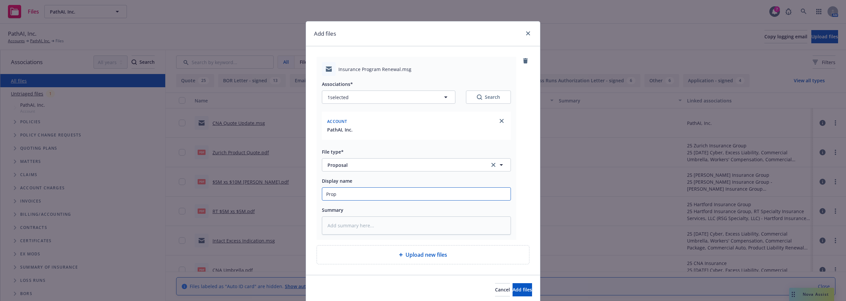
type input "Propo"
type textarea "x"
type input "Propos"
type textarea "x"
type input "Proposa"
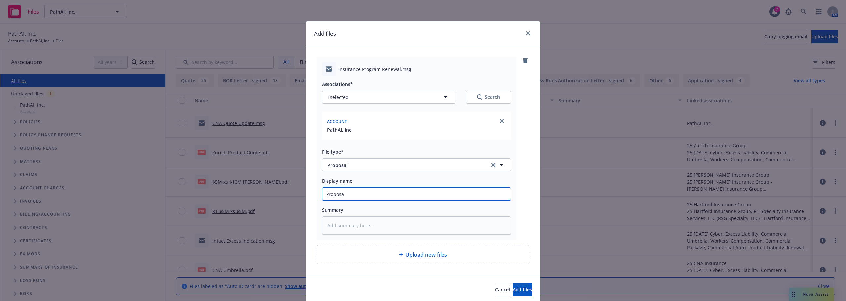
type textarea "x"
type input "Proposal"
type textarea "x"
type input "Proposal"
type textarea "x"
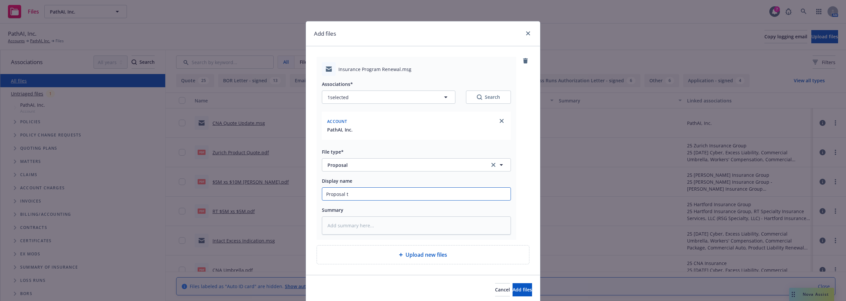
type input "Proposal to"
type textarea "x"
type input "Proposal to"
type textarea "x"
type input "Proposal to C"
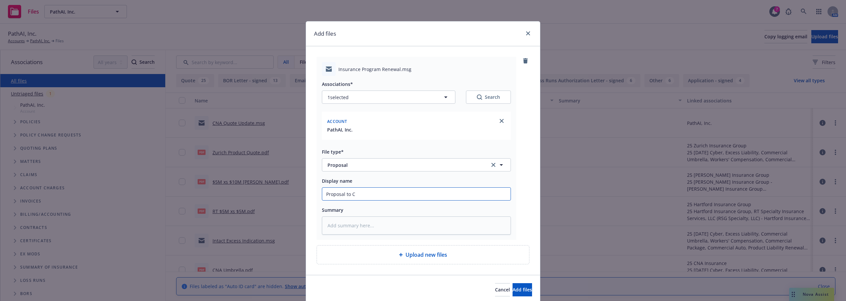
type textarea "x"
type input "Proposal to Cl"
type textarea "x"
type input "Proposal to Cli"
type textarea "x"
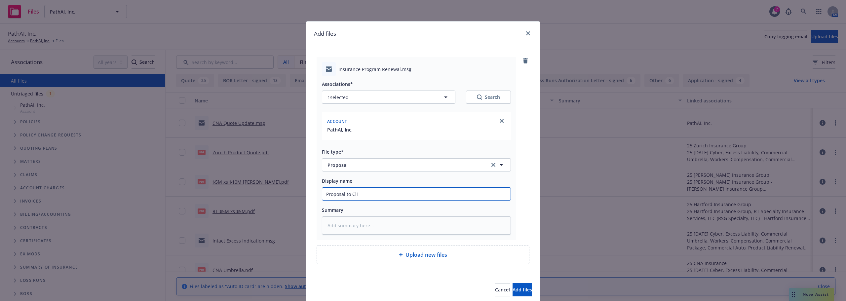
type input "Proposal to Clie"
type textarea "x"
type input "Proposal to Clien"
type textarea "x"
type input "Proposal to Client"
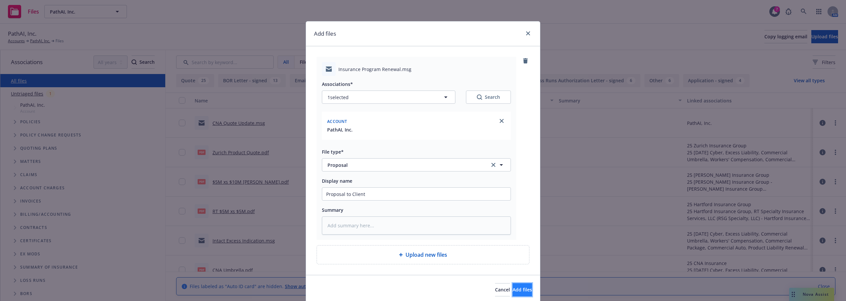
click at [512, 285] on button "Add files" at bounding box center [521, 289] width 19 height 13
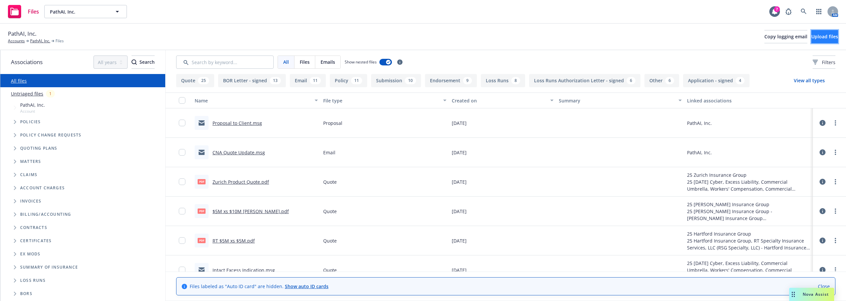
click at [811, 39] on span "Upload files" at bounding box center [824, 36] width 27 height 6
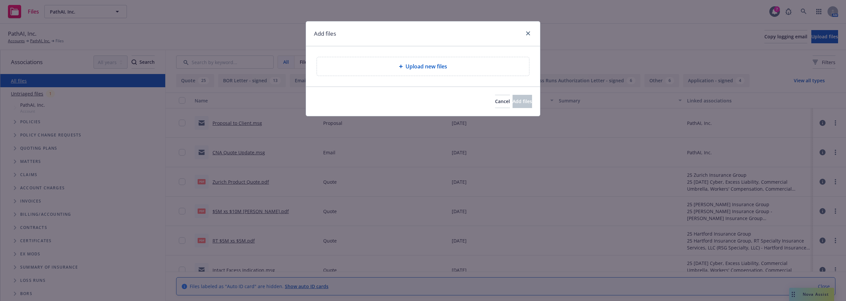
type textarea "x"
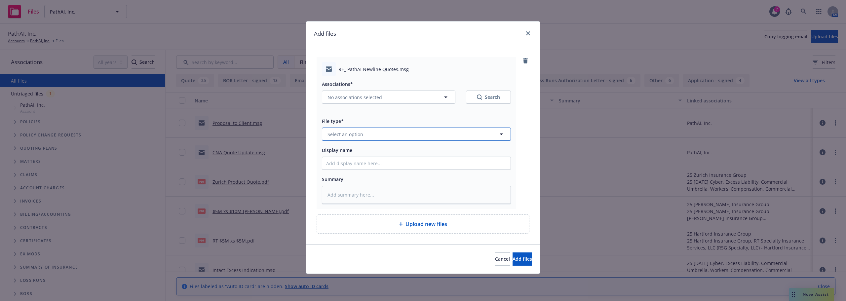
click at [356, 132] on span "Select an option" at bounding box center [345, 134] width 36 height 7
type input "quot"
click at [353, 149] on div "Quote" at bounding box center [416, 153] width 180 height 10
click at [365, 97] on span "No associations selected" at bounding box center [354, 97] width 54 height 7
type textarea "x"
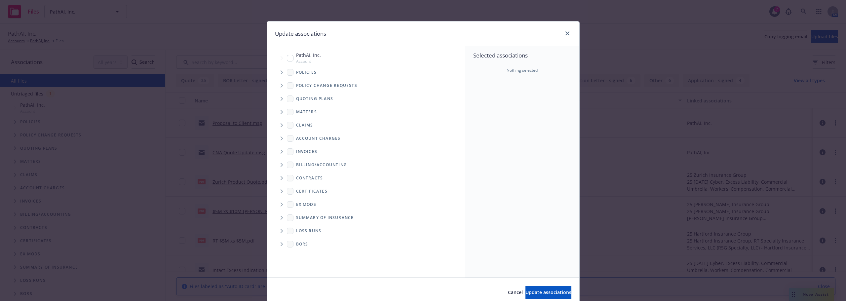
click at [303, 70] on span "Policies" at bounding box center [306, 72] width 21 height 4
click at [292, 59] on div "PathAI, Inc. Account" at bounding box center [304, 58] width 34 height 13
checkbox input "true"
click at [542, 294] on span "Update associations" at bounding box center [548, 292] width 46 height 6
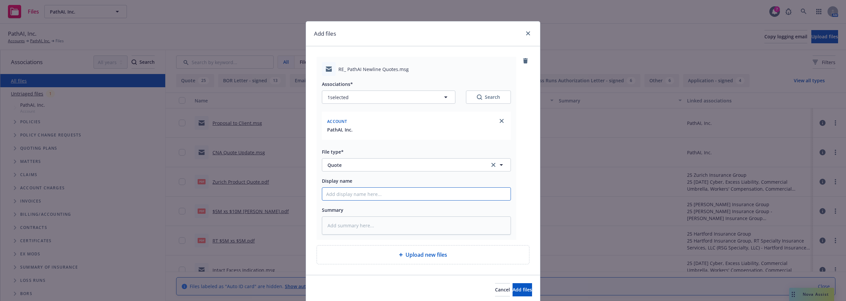
click at [383, 200] on input "Display name" at bounding box center [416, 194] width 188 height 13
type textarea "x"
type input "I"
type textarea "x"
type input "In"
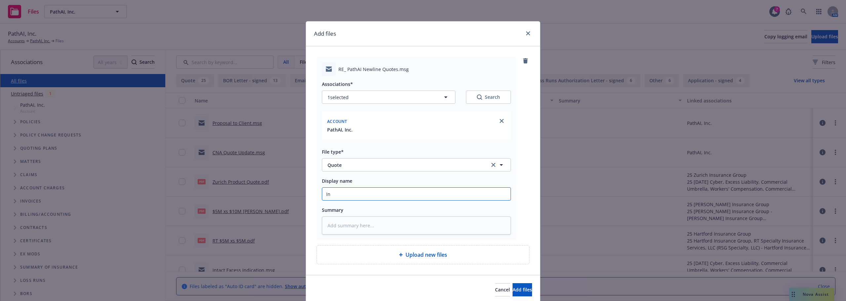
type textarea "x"
type input "Int"
type textarea "x"
type input "Inta"
type textarea "x"
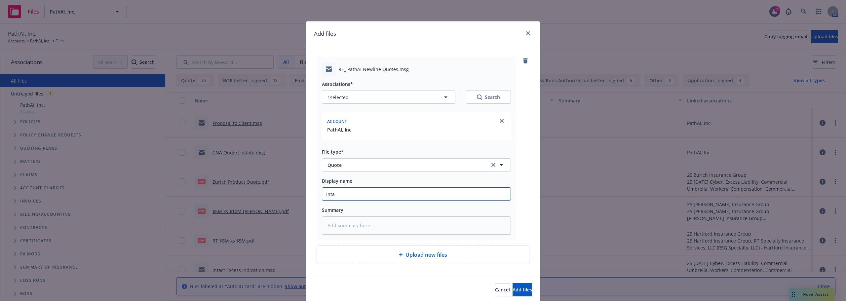
type input "Intac"
type textarea "x"
type input "Intact"
type textarea "x"
type input "Intact"
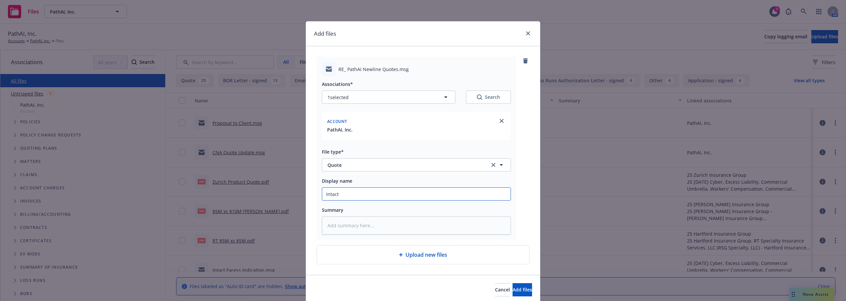
type textarea "x"
type input "Intact Q"
type textarea "x"
type input "Intact Qu"
type textarea "x"
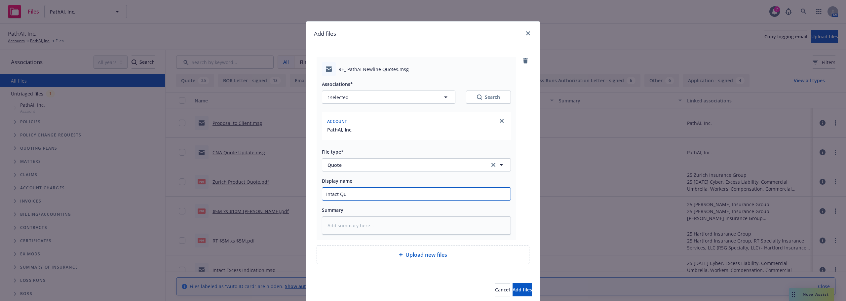
type input "Intact Quo"
type textarea "x"
type input "Intact Quot"
type textarea "x"
type input "Intact Quote"
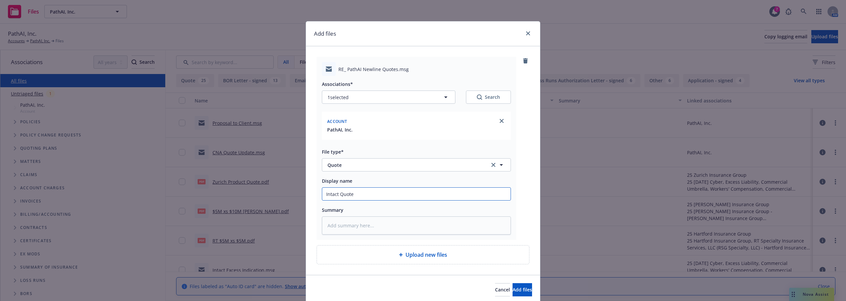
type textarea "x"
type input "Intact Quote"
type textarea "x"
type input "Intact Quote R"
type textarea "x"
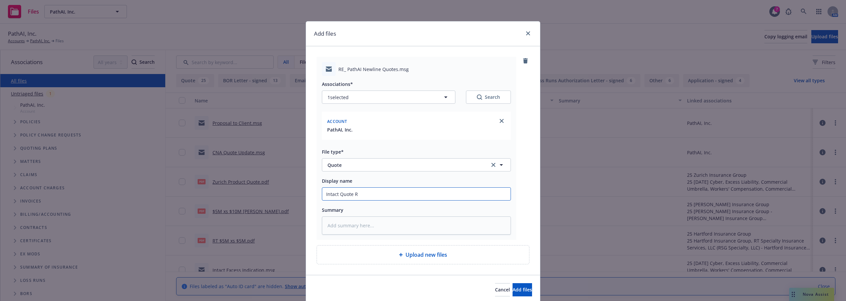
type input "Intact Quote Re"
type textarea "x"
type input "Intact Quote Rev"
type textarea "x"
type input "Intact Quote Revi"
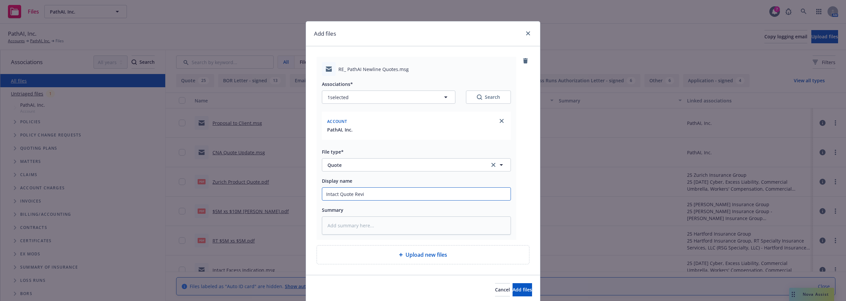
type textarea "x"
type input "Intact Quote Revis"
type textarea "x"
type input "Intact Quote Revise"
type textarea "x"
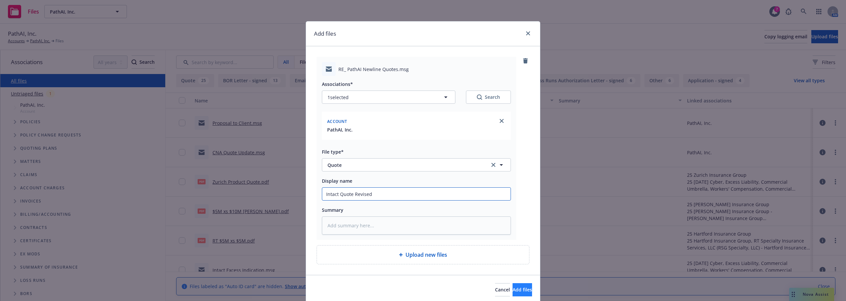
type input "Intact Quote Revised"
click at [512, 289] on span "Add files" at bounding box center [521, 289] width 19 height 6
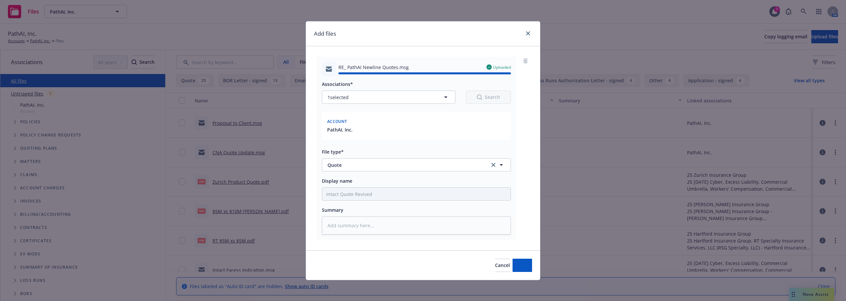
type textarea "x"
